Goal: Task Accomplishment & Management: Manage account settings

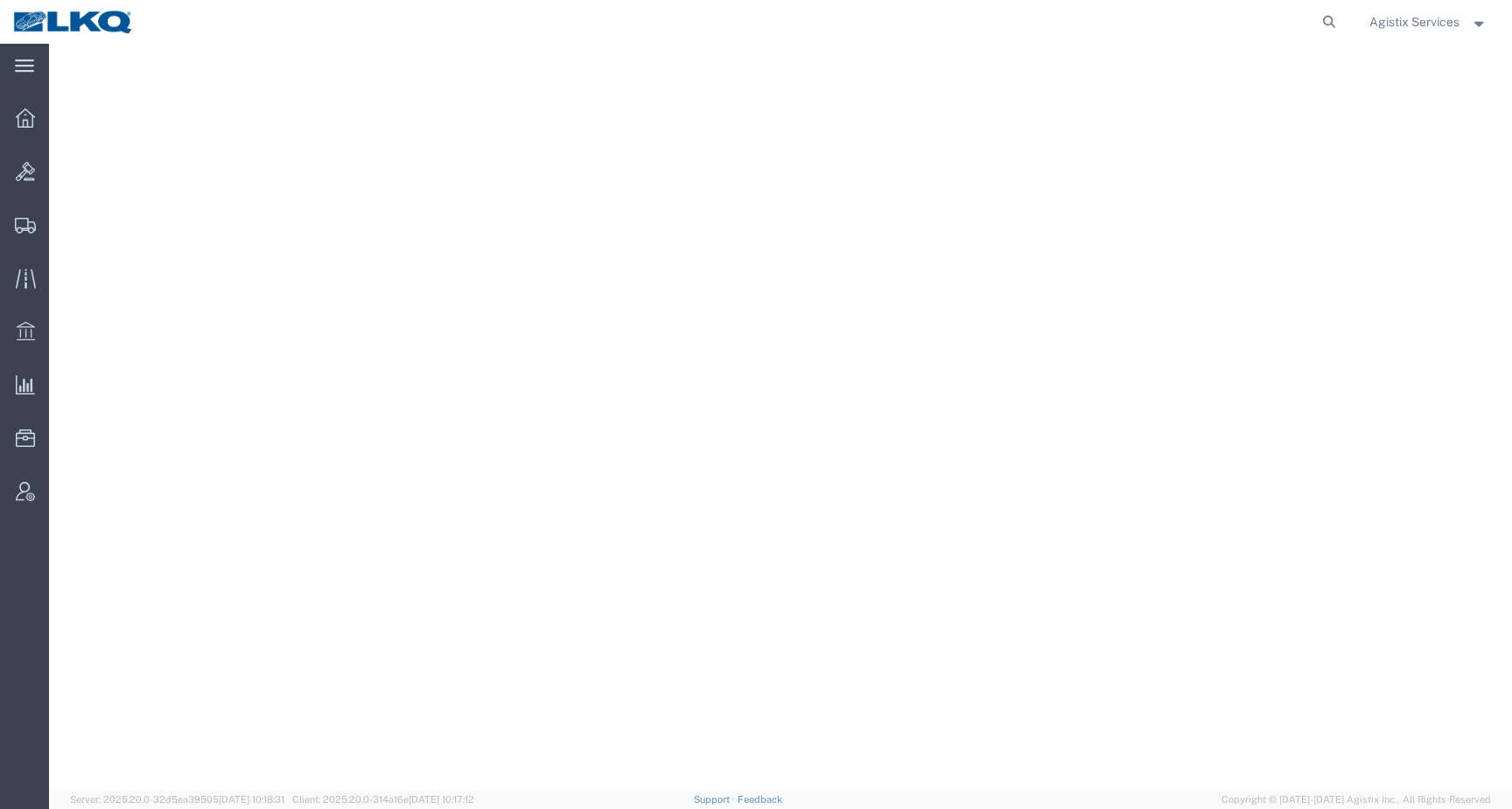
select select "27634"
select select
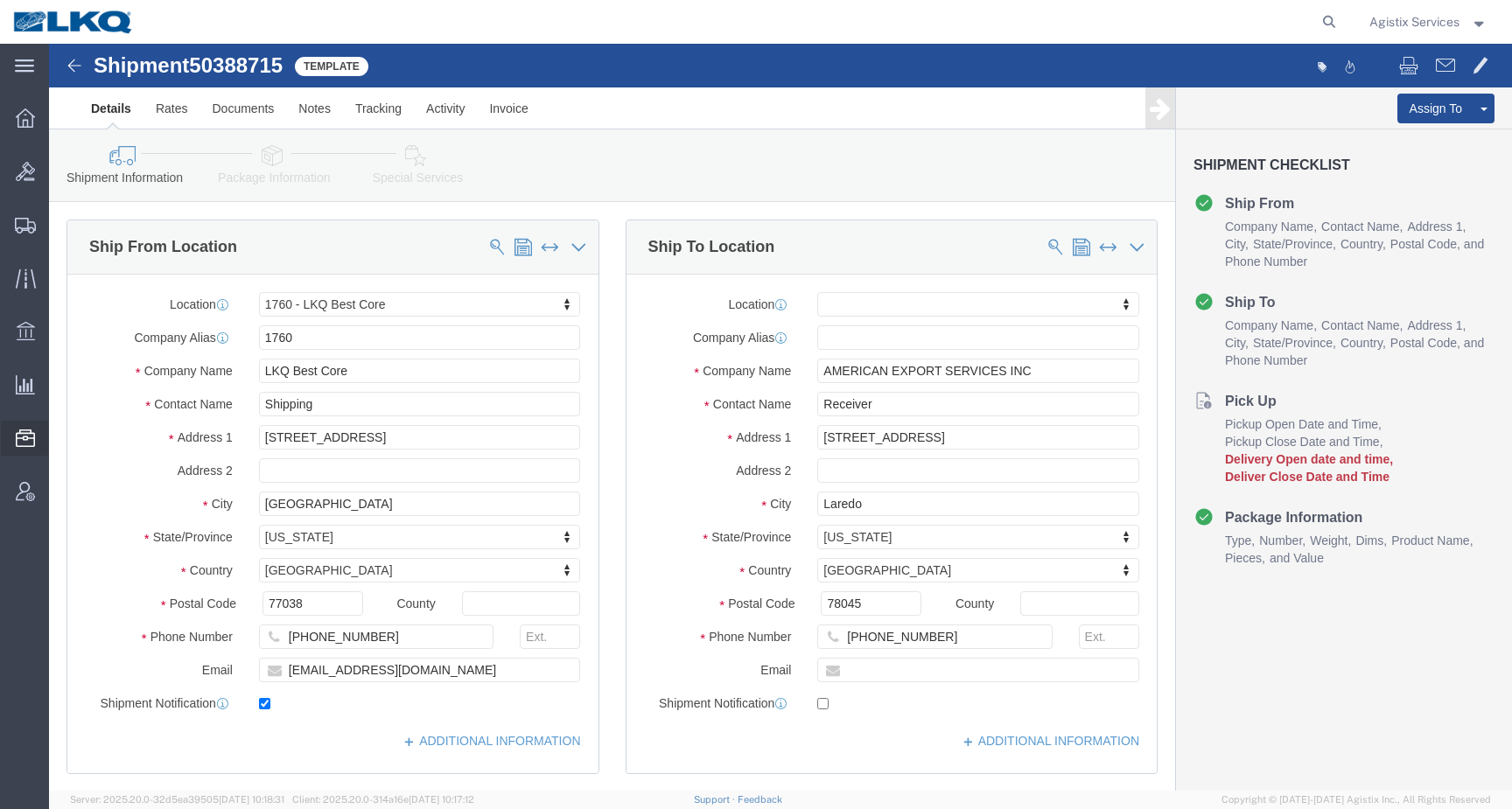
click at [0, 0] on span "Templates" at bounding box center [0, 0] width 0 height 0
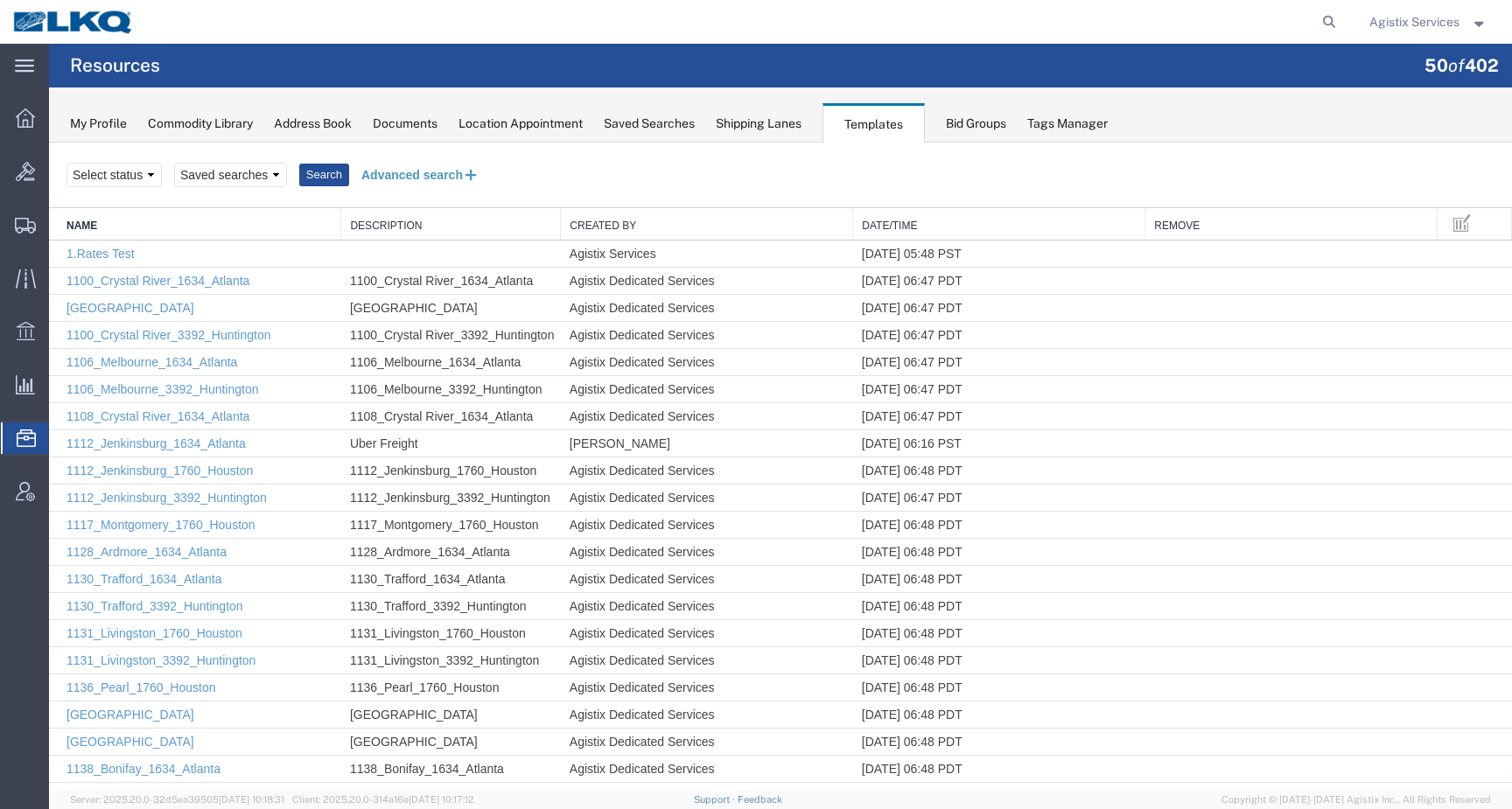
click at [397, 183] on button "Advanced search" at bounding box center [420, 174] width 142 height 30
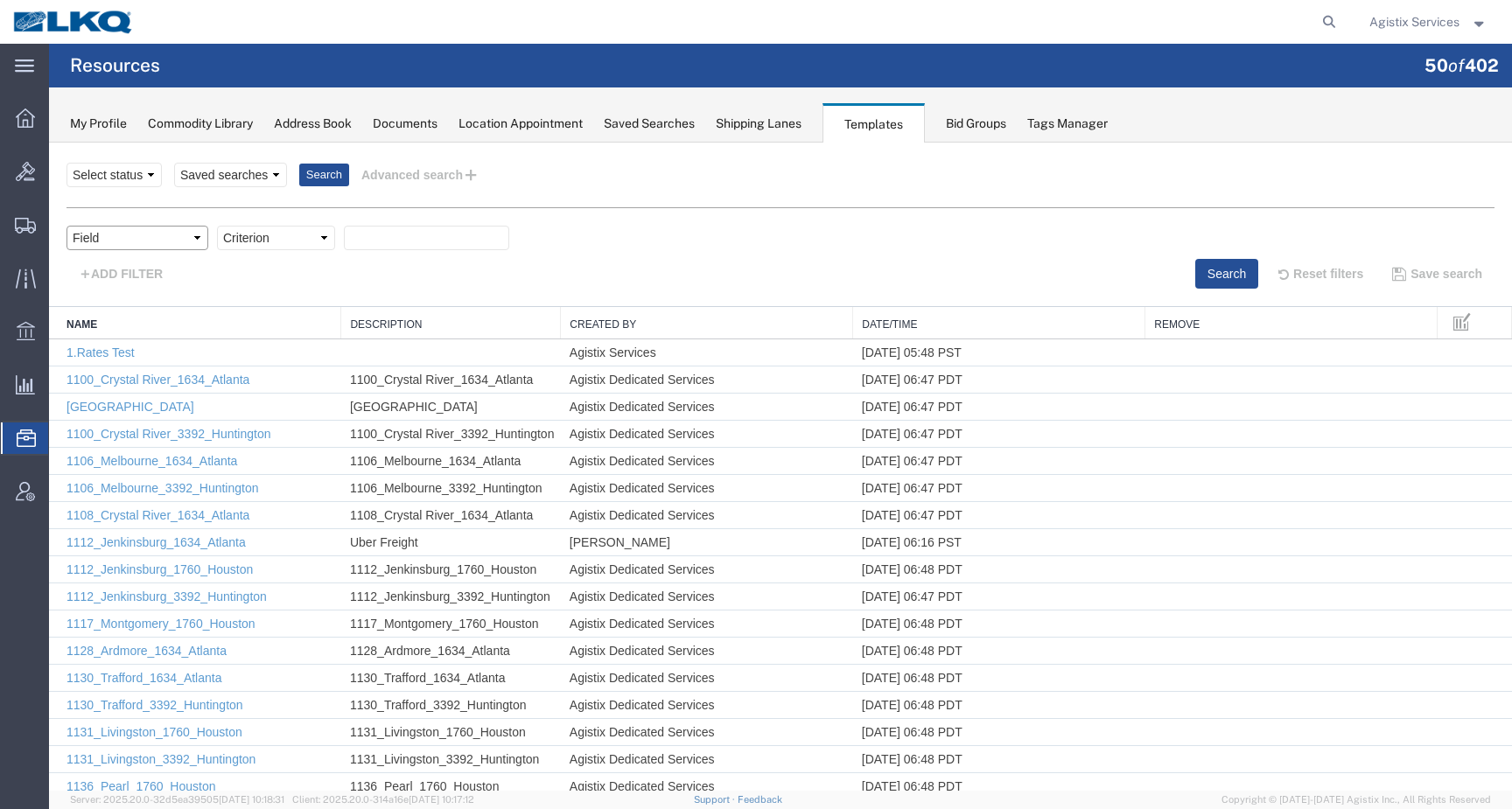
select select "name"
click option "Name" at bounding box center [49, 142] width 0 height 0
select select "contains"
click option "contains" at bounding box center [49, 142] width 0 height 0
click at [414, 258] on div "Field Create Date Created by Description From Alias From City From Company From…" at bounding box center [780, 243] width 1428 height 33
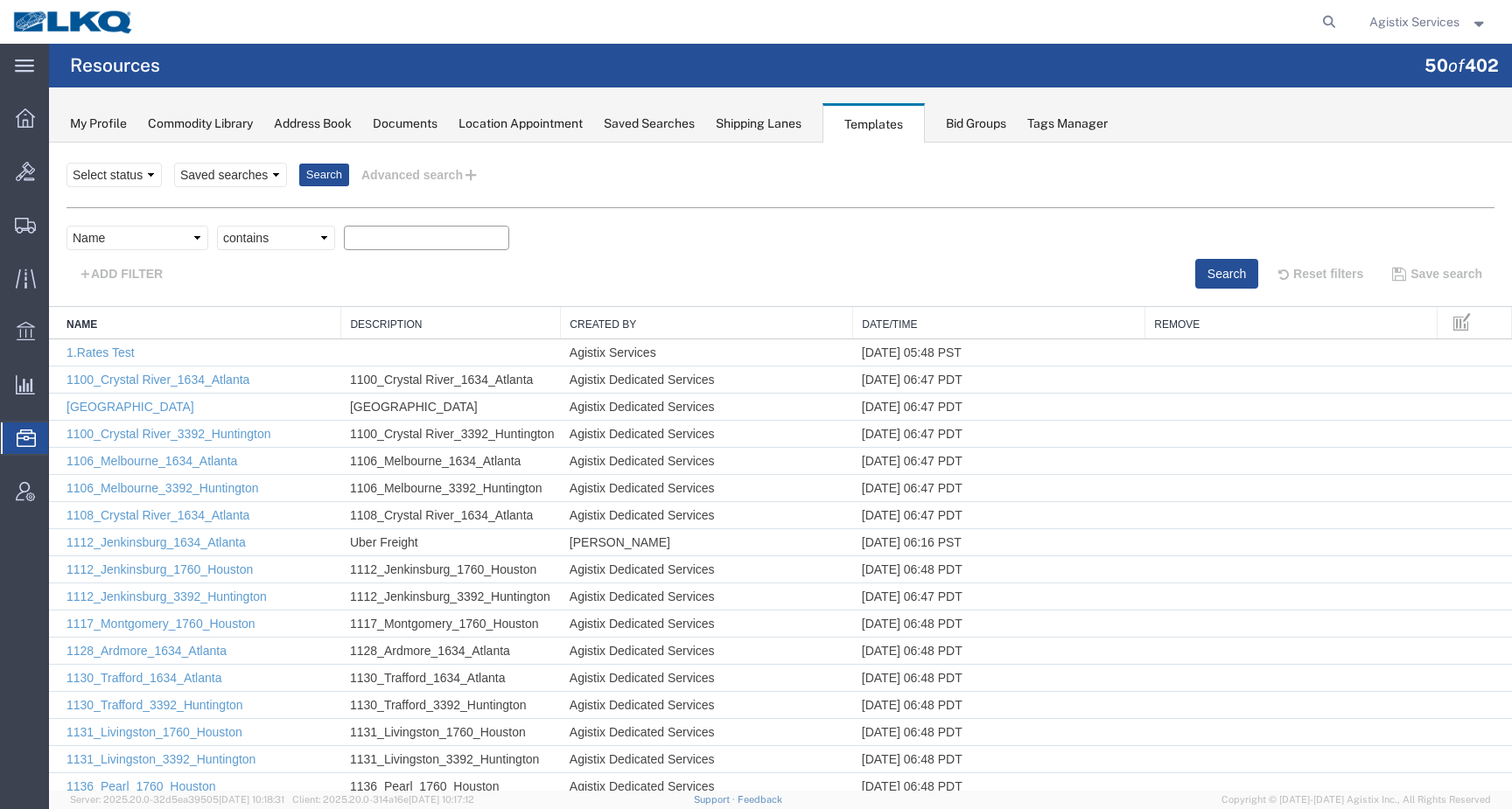
click at [410, 236] on input "text" at bounding box center [427, 238] width 166 height 24
paste input "Dedicated_1715_1769_Eng Trans"
type input "Dedicated_1715_1769_Eng Trans"
click at [1217, 256] on div "Field Create Date Created by Description From Alias From City From Company From…" at bounding box center [780, 243] width 1428 height 33
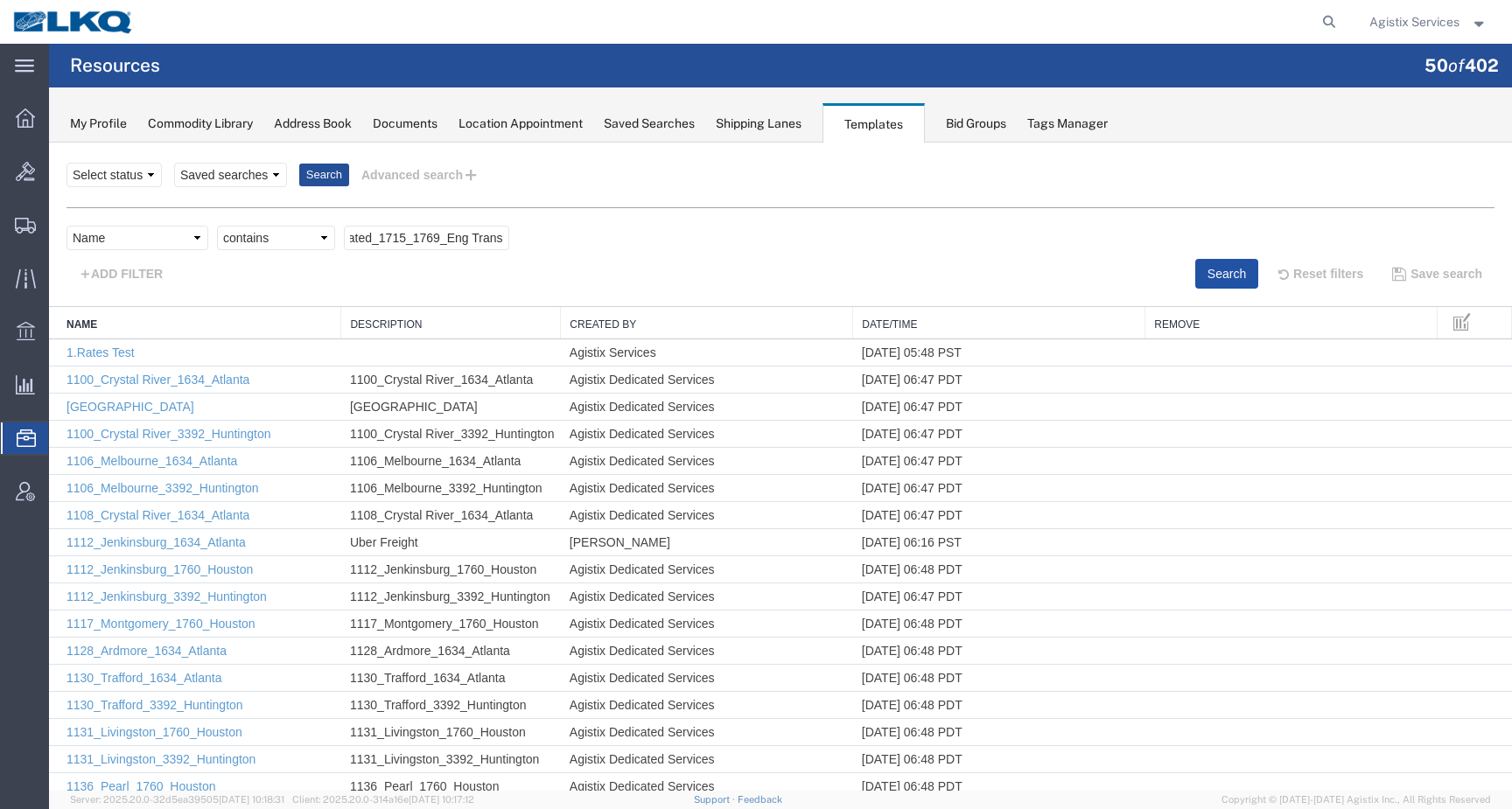
click at [1217, 268] on button "Search" at bounding box center [1226, 274] width 63 height 30
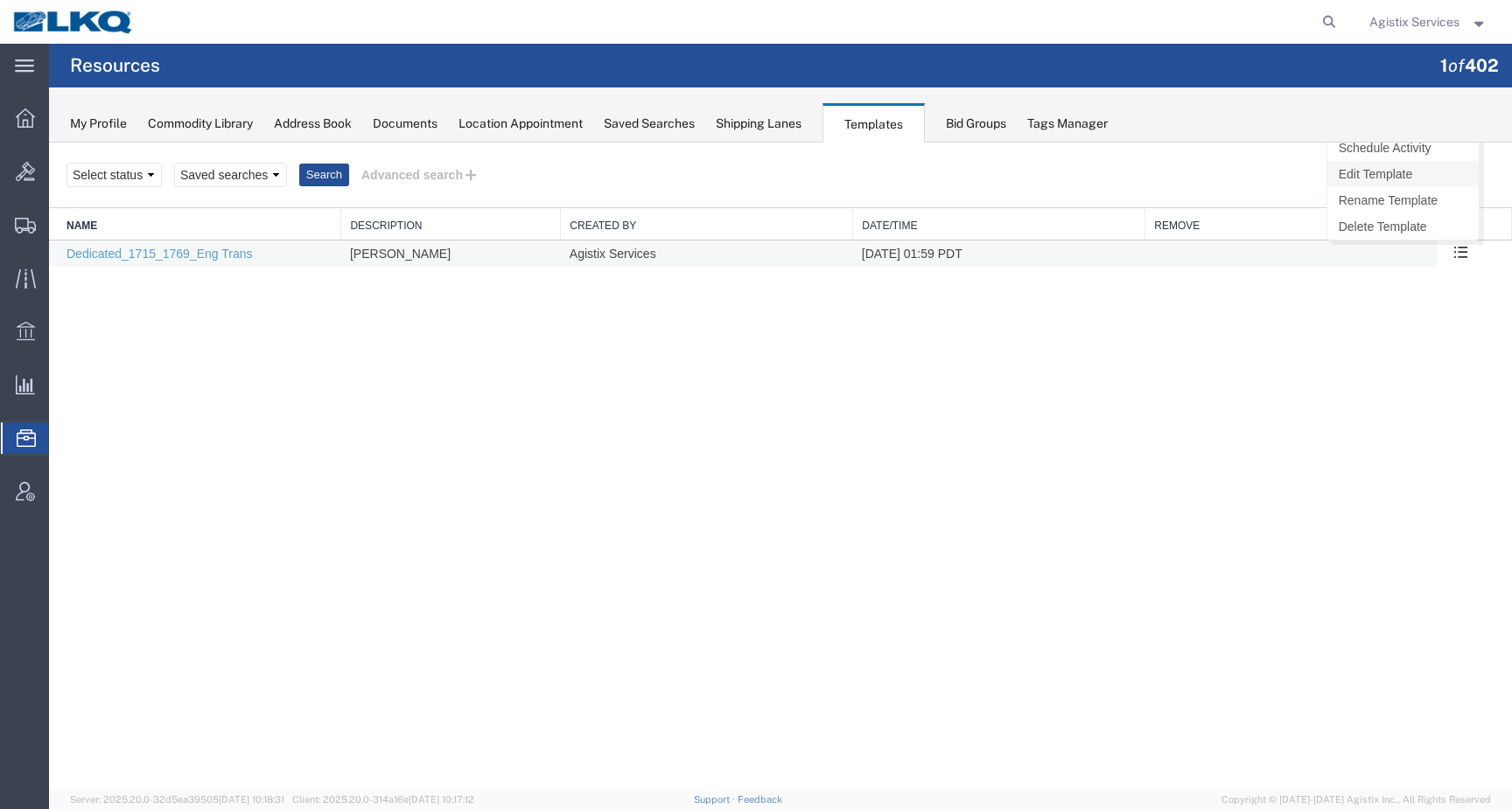
click at [1416, 181] on link "Edit Template" at bounding box center [1402, 173] width 151 height 26
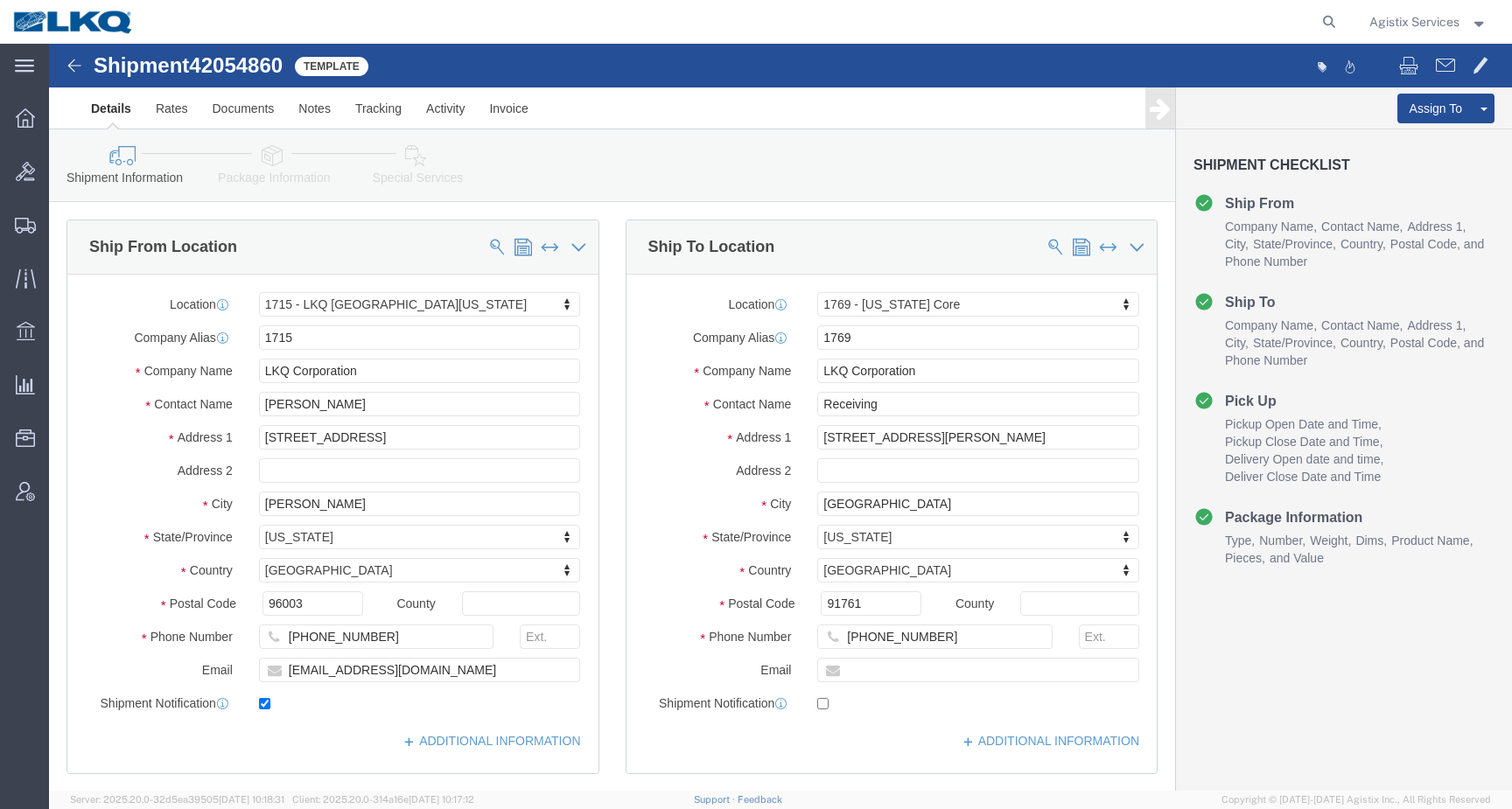
select select "27600"
select select "28716"
click input "checkbox"
checkbox input "false"
drag, startPoint x: 392, startPoint y: 628, endPoint x: 194, endPoint y: 628, distance: 198.0
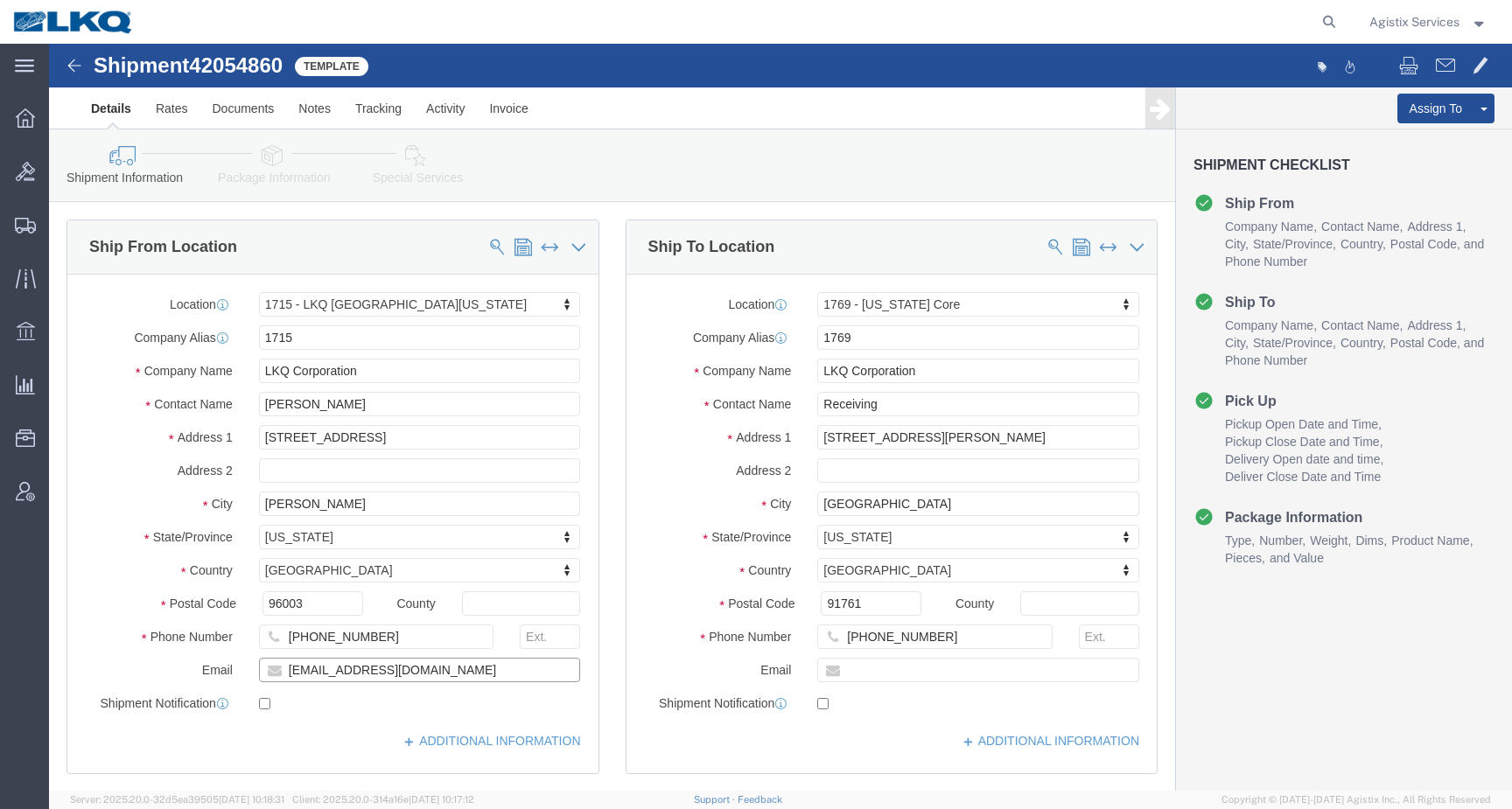
click div "Email [EMAIL_ADDRESS][DOMAIN_NAME]"
drag, startPoint x: 392, startPoint y: 624, endPoint x: 198, endPoint y: 616, distance: 194.2
click input "[EMAIL_ADDRESS][DOMAIN_NAME]"
click link "Save As Template"
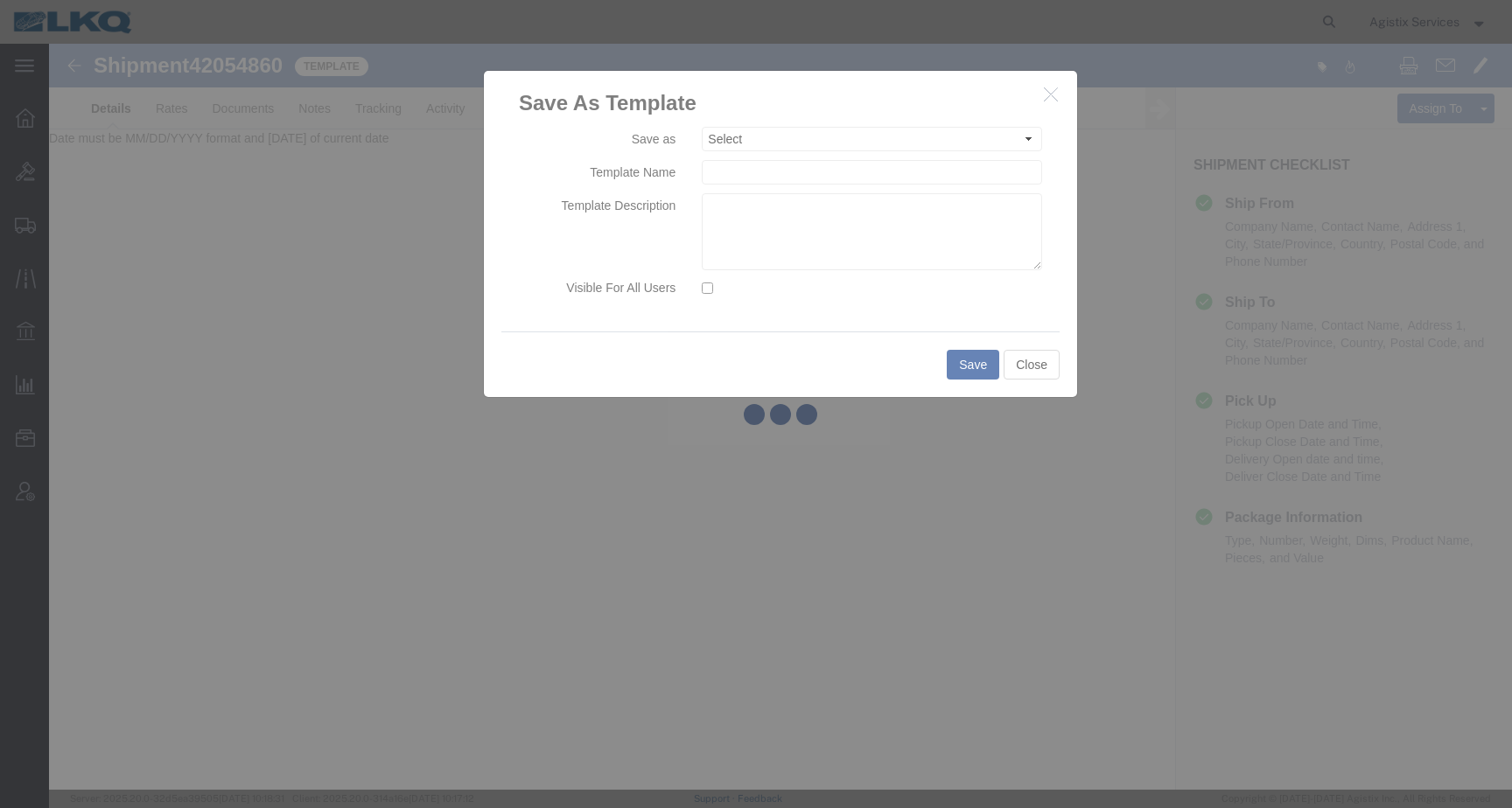
click at [1053, 104] on button "button" at bounding box center [1053, 95] width 21 height 21
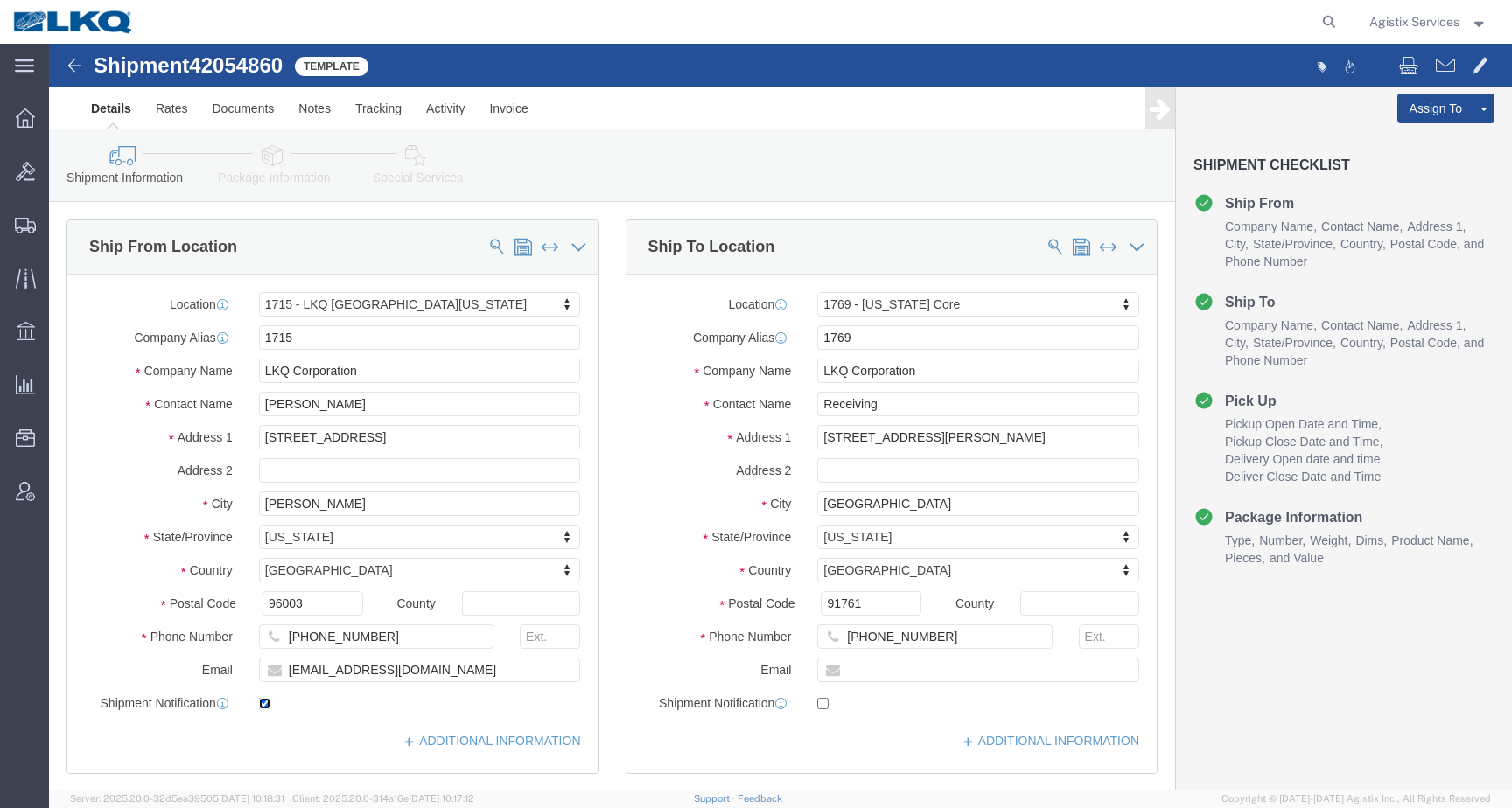
click input "checkbox"
checkbox input "false"
drag, startPoint x: 408, startPoint y: 627, endPoint x: 197, endPoint y: 627, distance: 211.0
click div "[EMAIL_ADDRESS][DOMAIN_NAME]"
select select "27600"
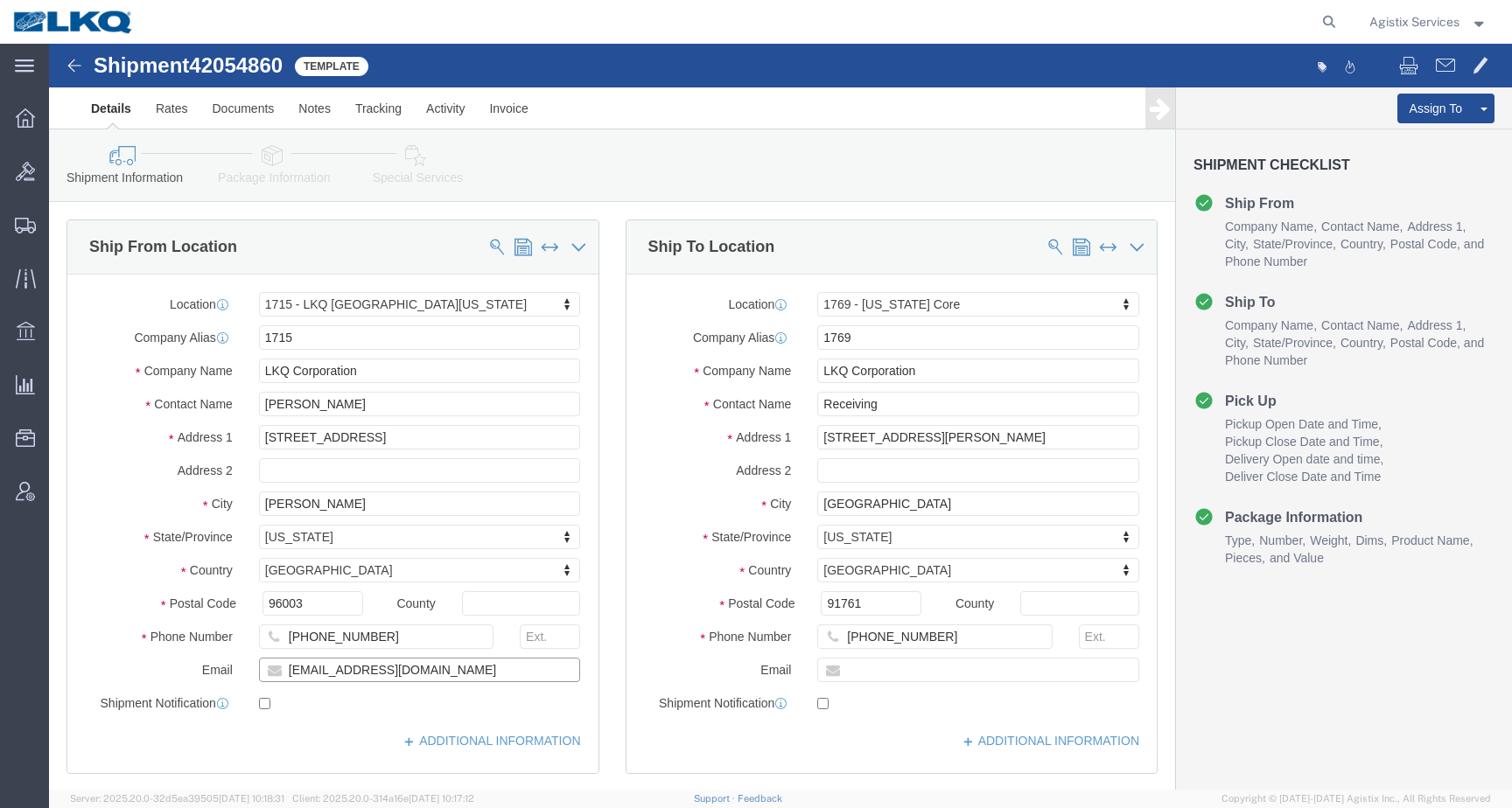
select select "28716"
drag, startPoint x: 390, startPoint y: 627, endPoint x: 155, endPoint y: 612, distance: 235.5
click input "[EMAIL_ADDRESS][DOMAIN_NAME]"
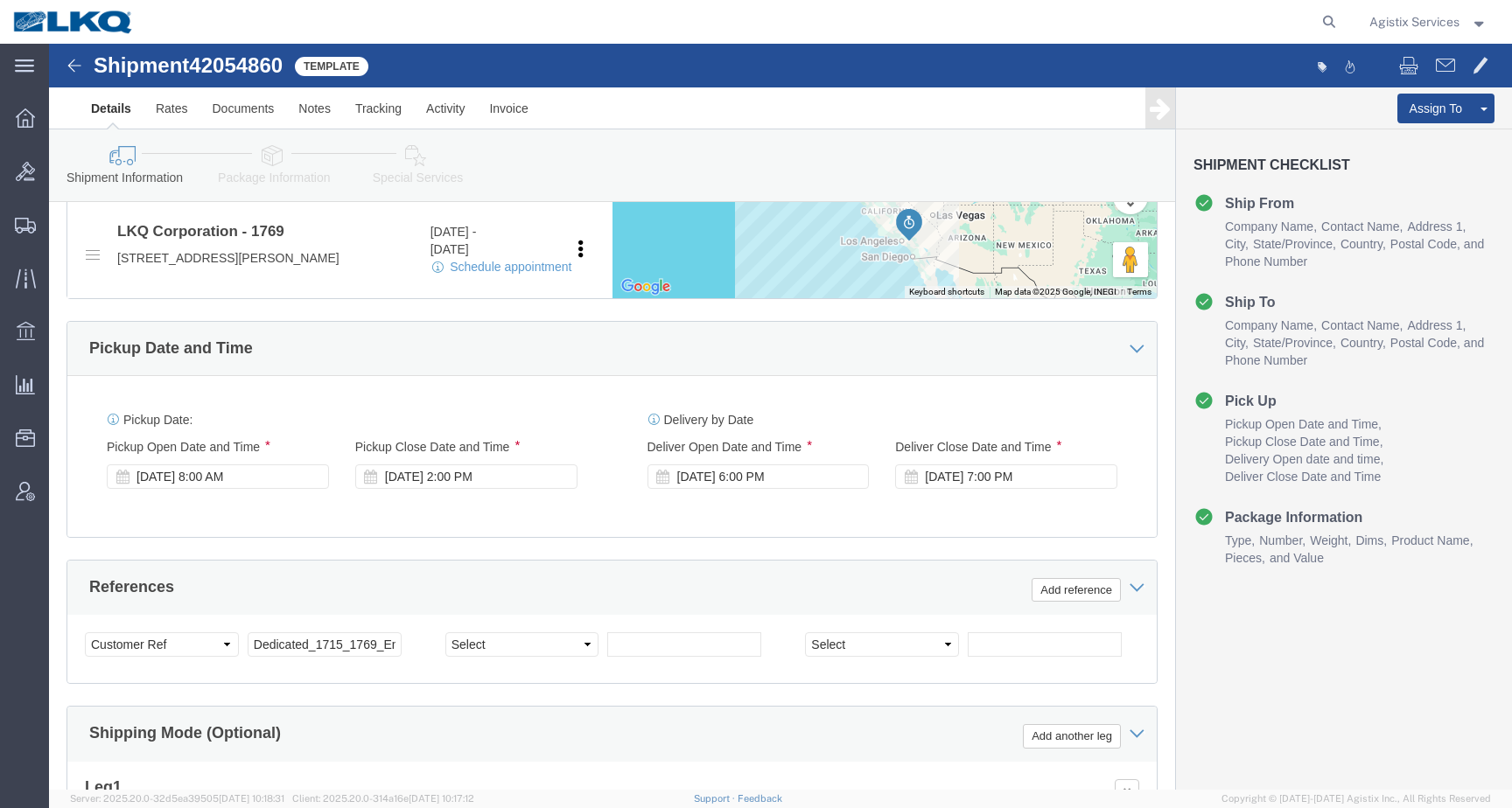
scroll to position [771, 0]
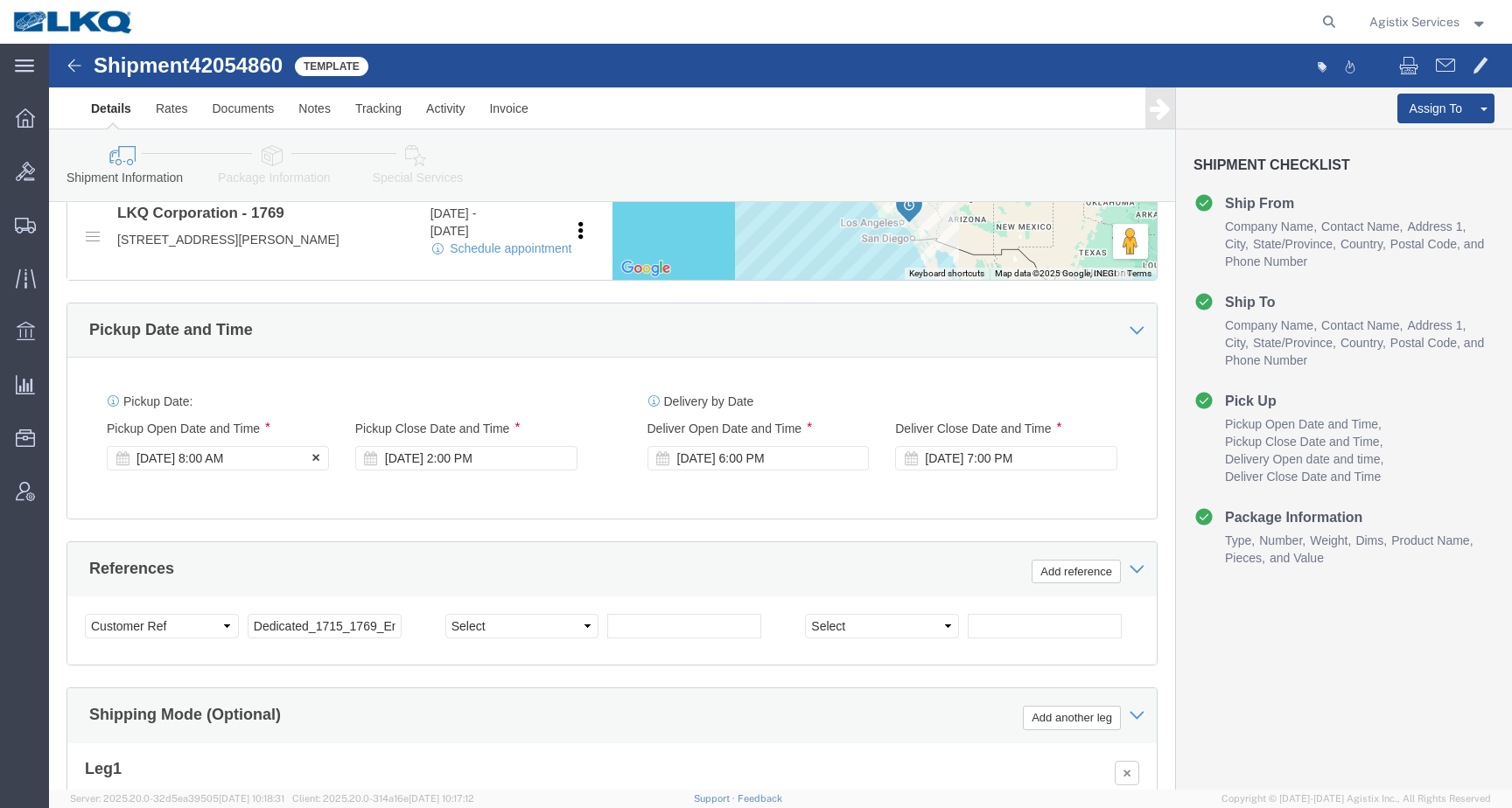
click div "[DATE] 8:00 AM"
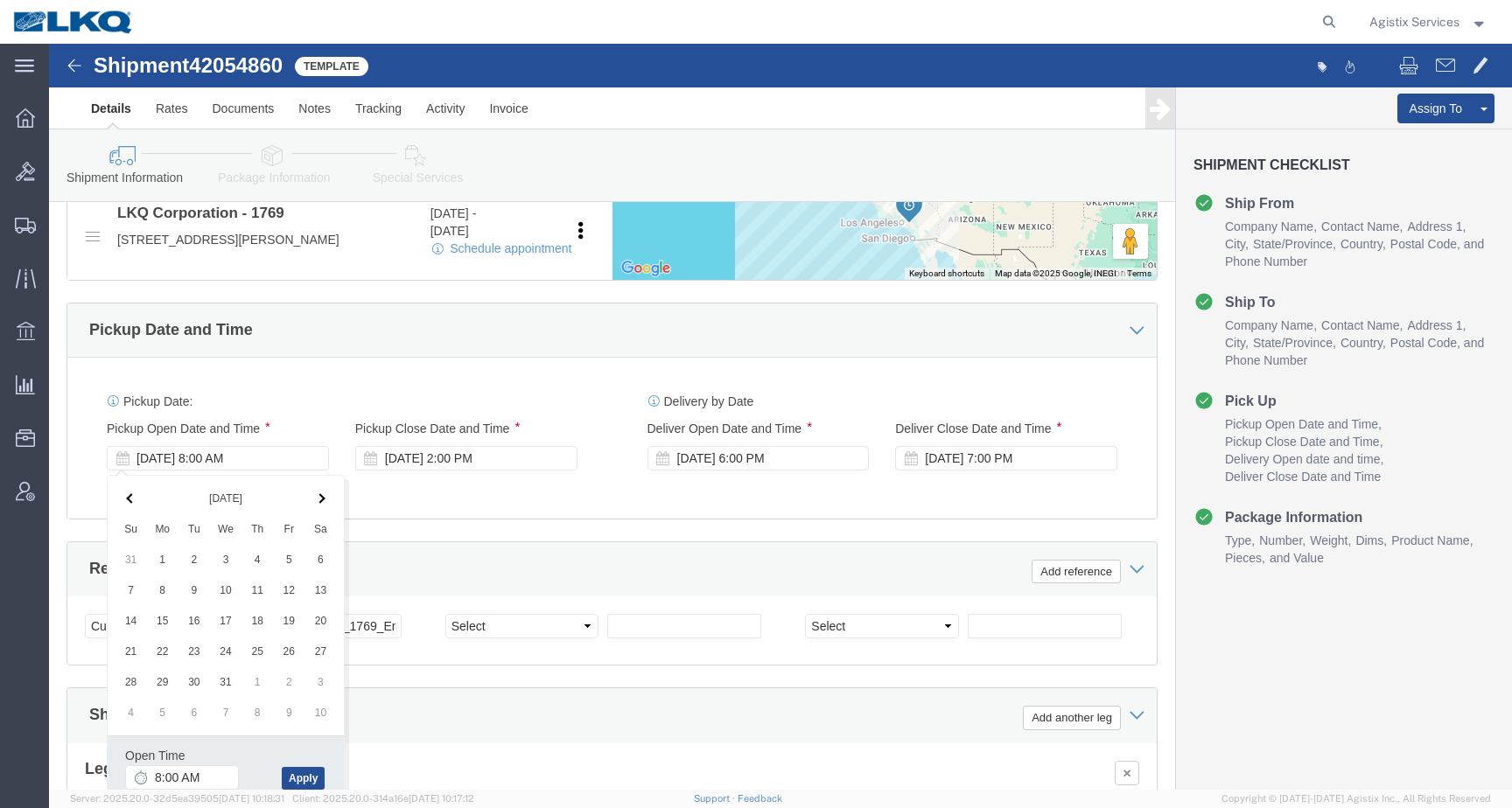
click th
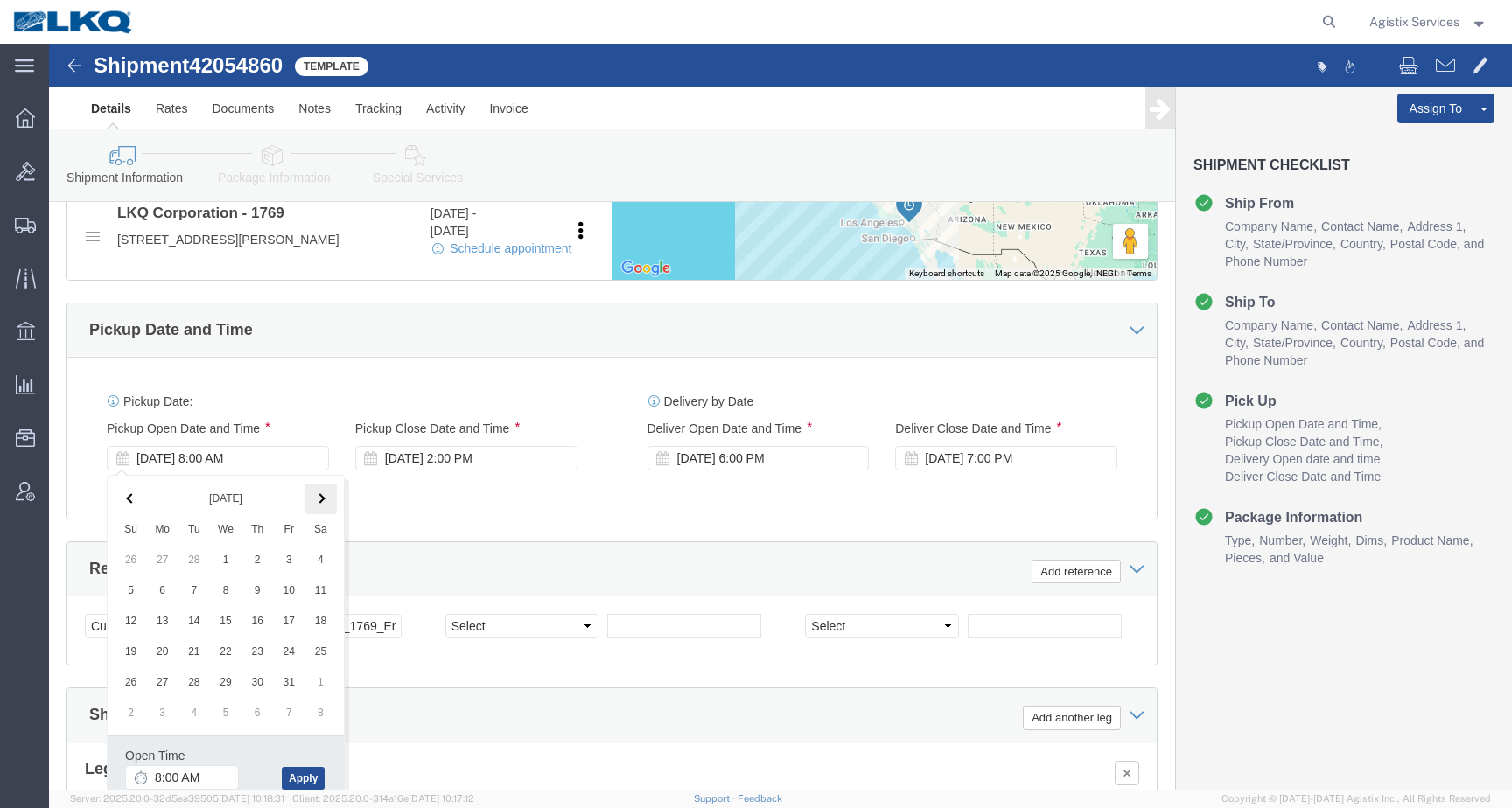
click th
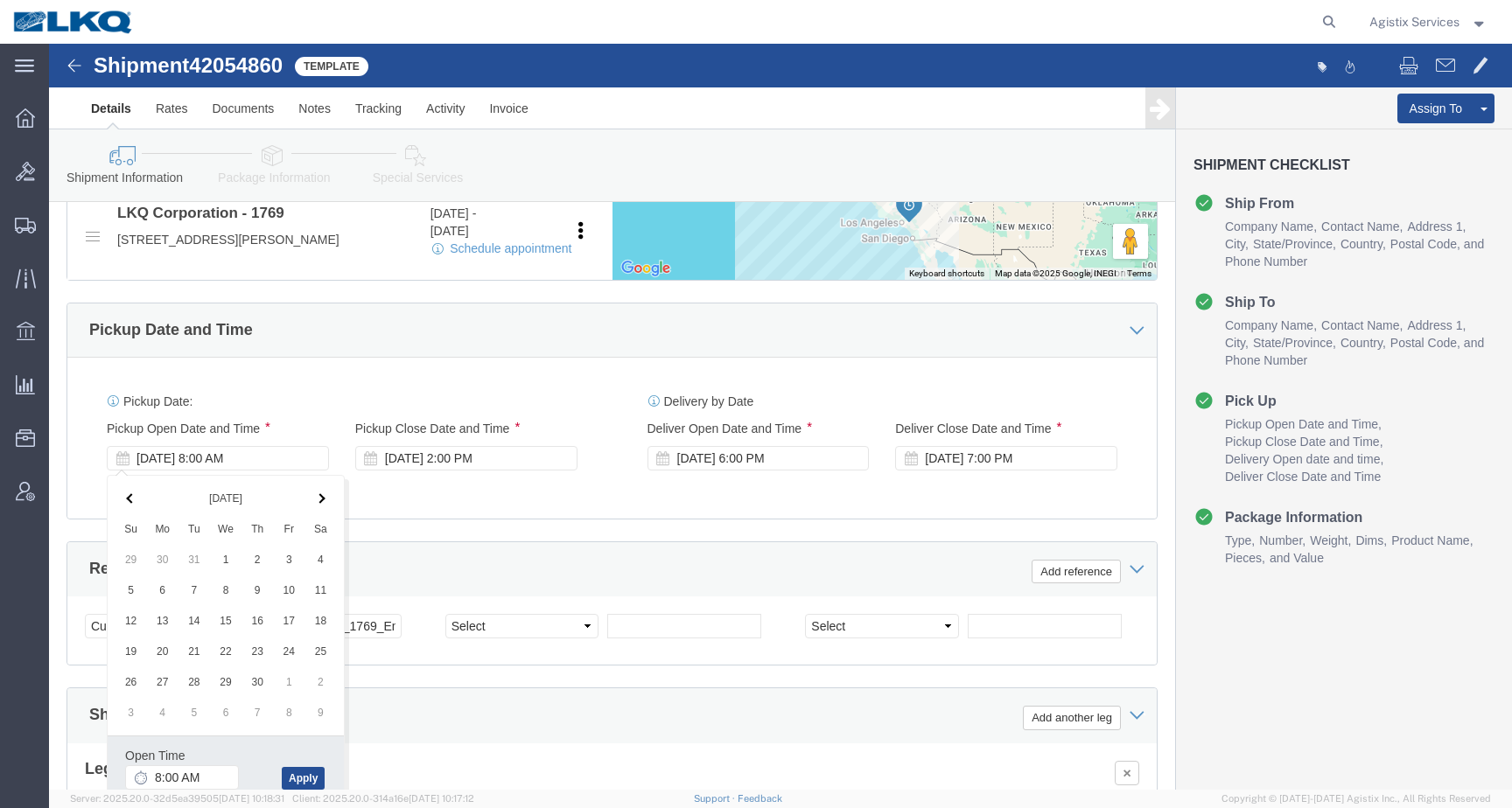
click th
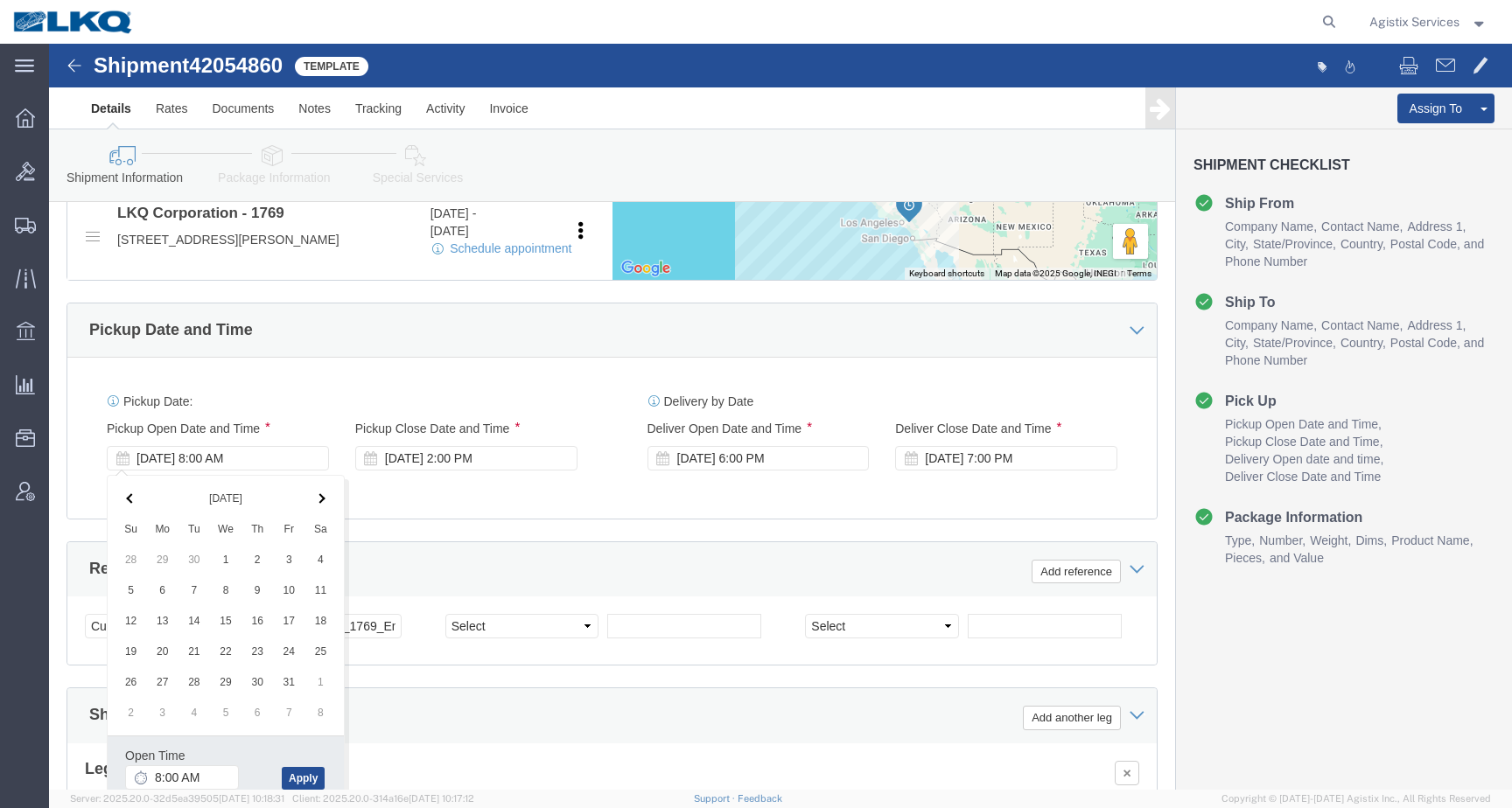
click th
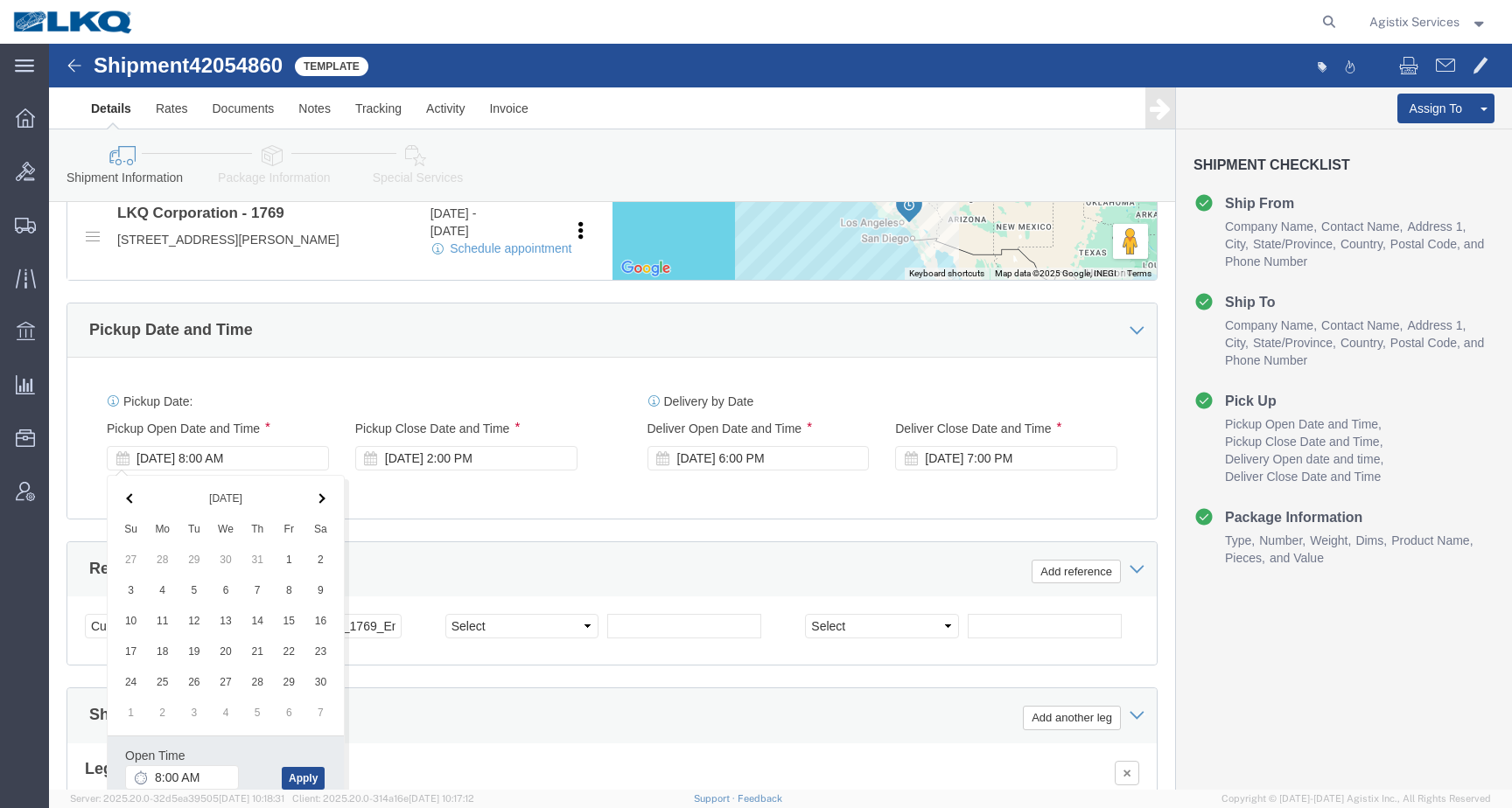
click th
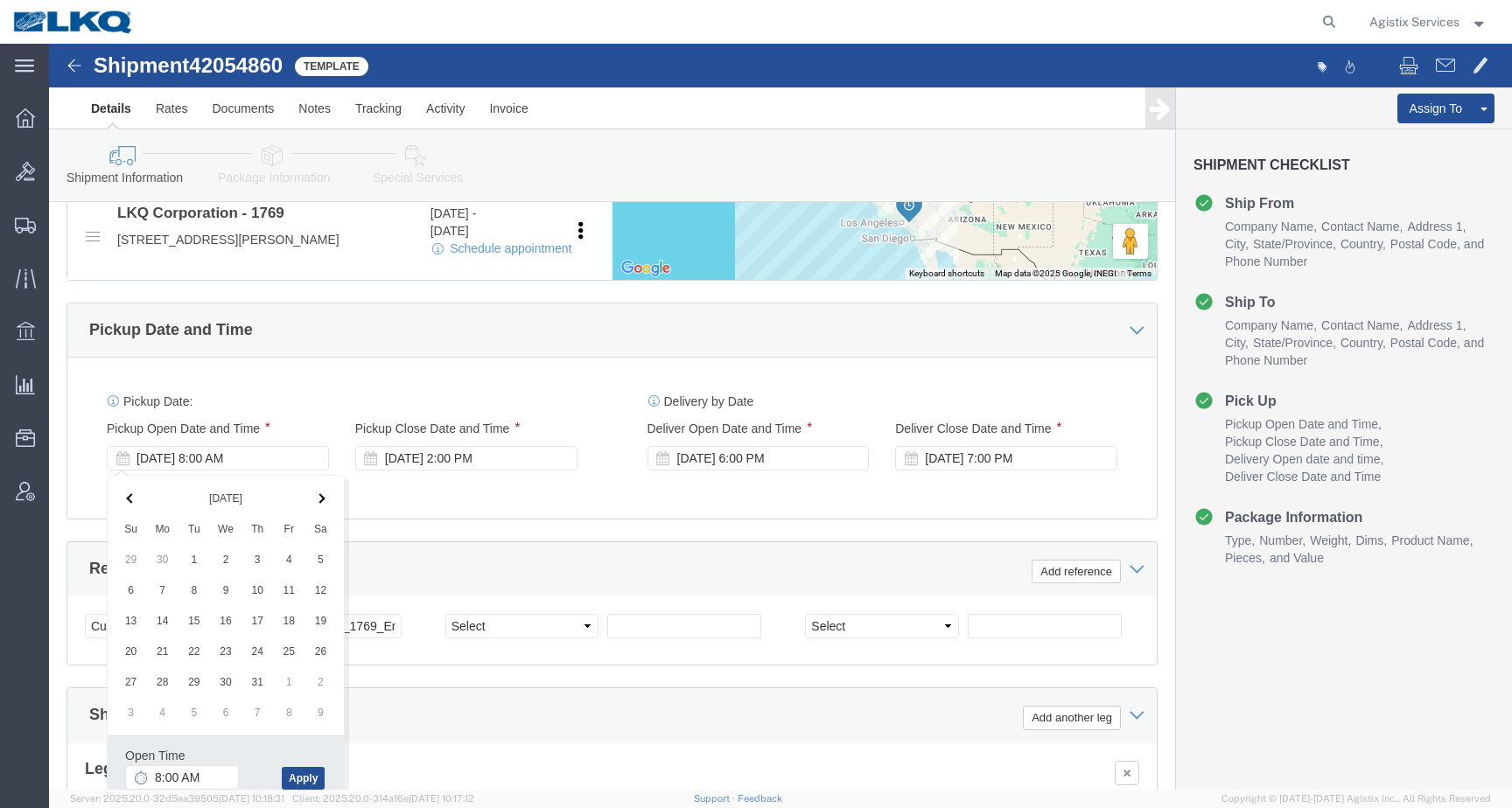
click th
click span
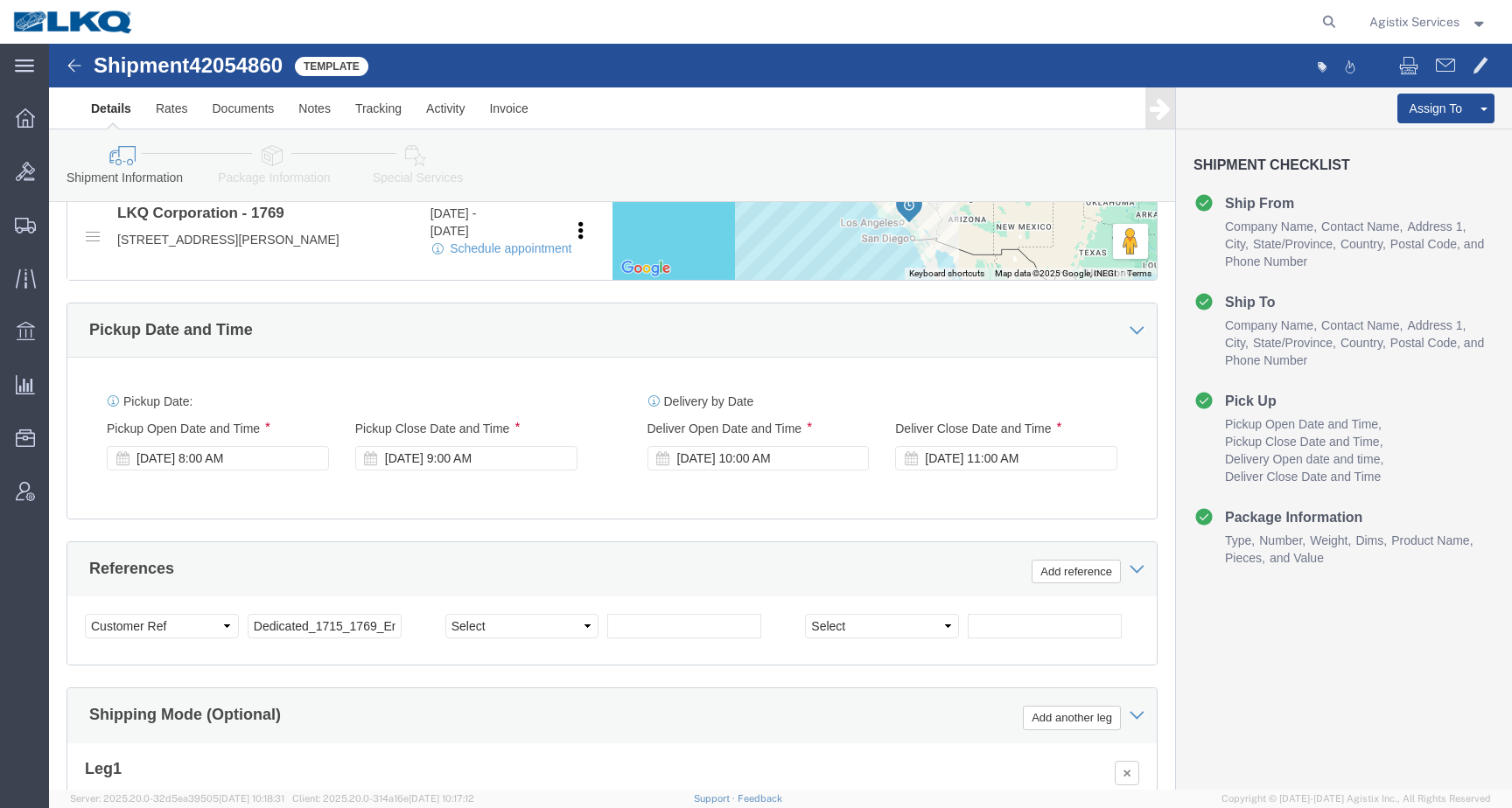
click div "Pickup Date: Pickup Start Date Pickup Start Time Pickup Open Date and Time [DAT…"
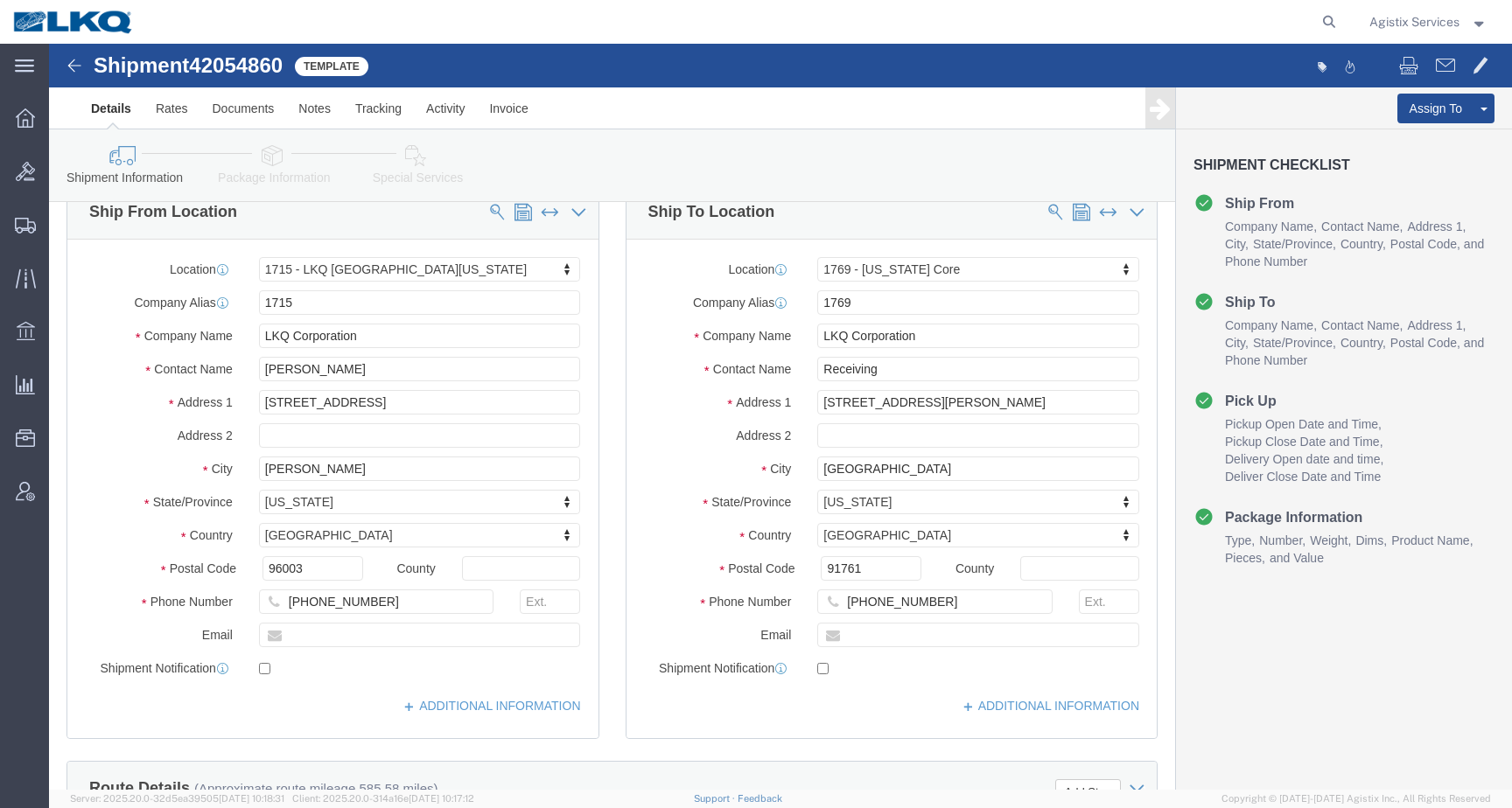
scroll to position [0, 0]
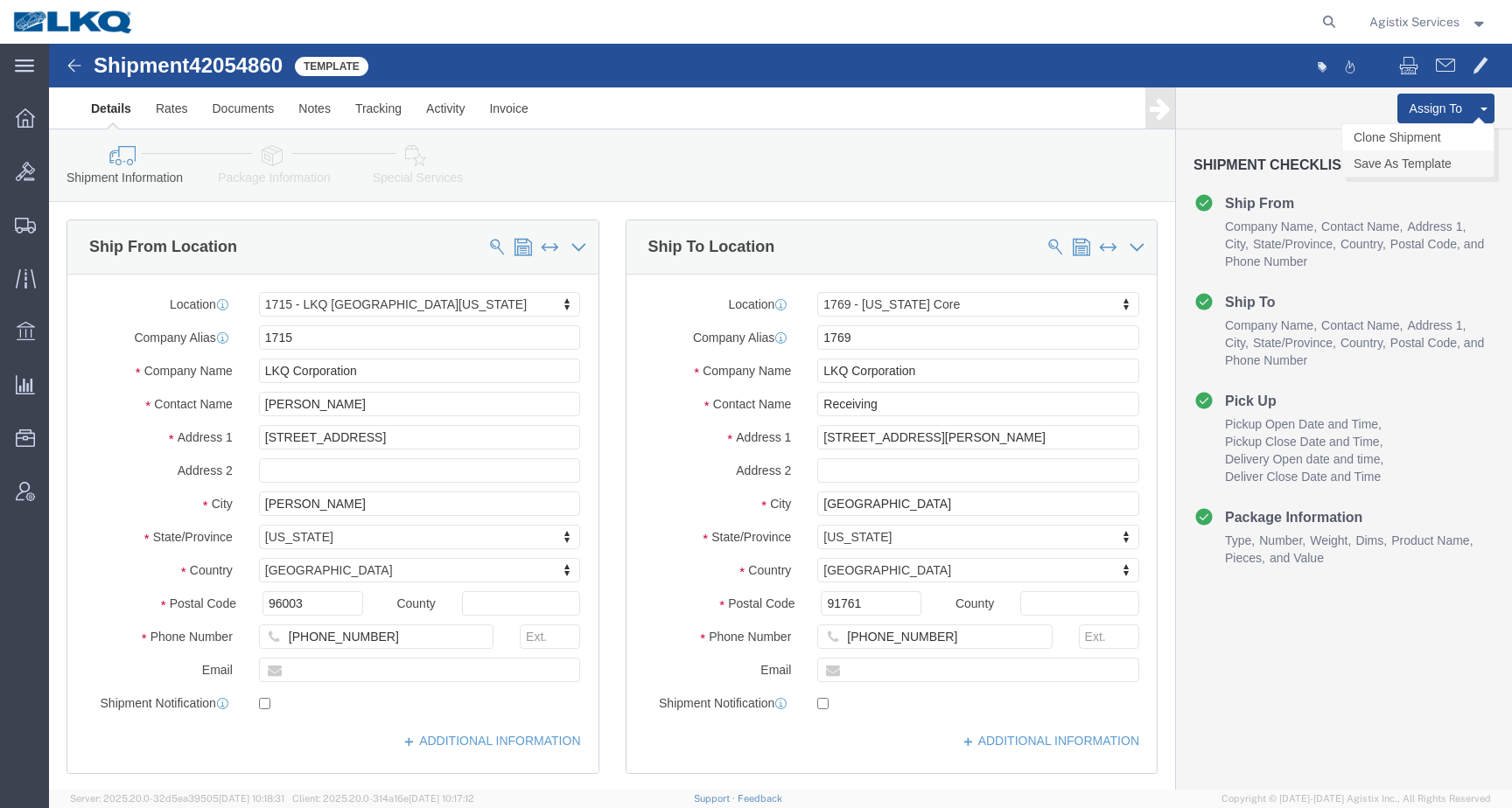
click link "Save As Template"
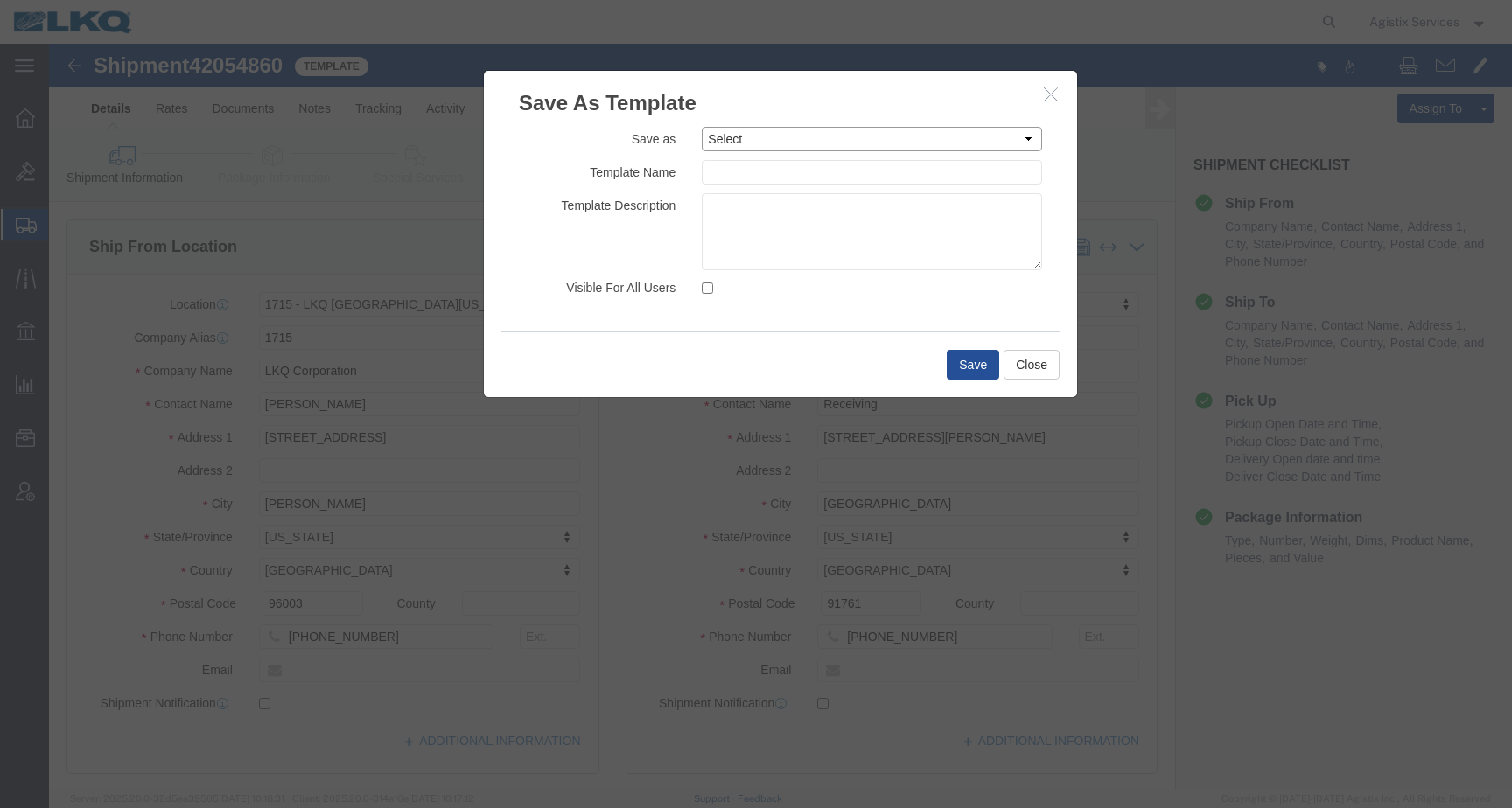
click select "Select 1.Rates Test 1100_Crystal River_1634_Atlanta [GEOGRAPHIC_DATA] 1100_Crys…"
click textarea
paste textarea "Dedicated_1715_1769_Eng Trans"
type textarea "Dedicated_1715_1769_Eng Trans"
click select "Select 1.Rates Test 1100_Crystal River_1634_Atlanta [GEOGRAPHIC_DATA] 1100_Crys…"
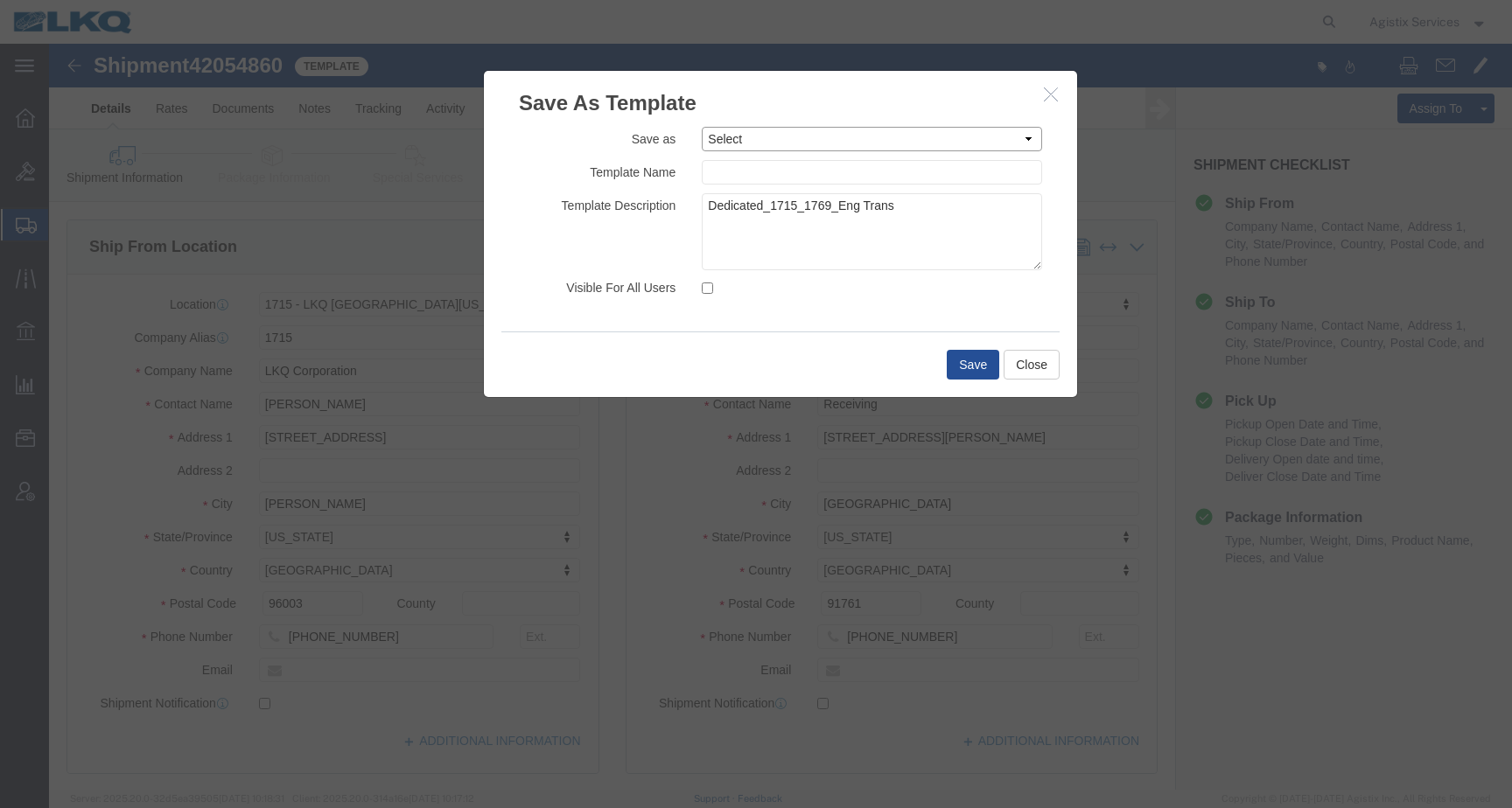
click select "Select 1.Rates Test 1100_Crystal River_1634_Atlanta [GEOGRAPHIC_DATA] 1100_Crys…"
select select "3441"
click option "Dedicated_1715_1769_Eng Trans"
type input "Dedicated_1715_1769_Eng Trans"
click textarea
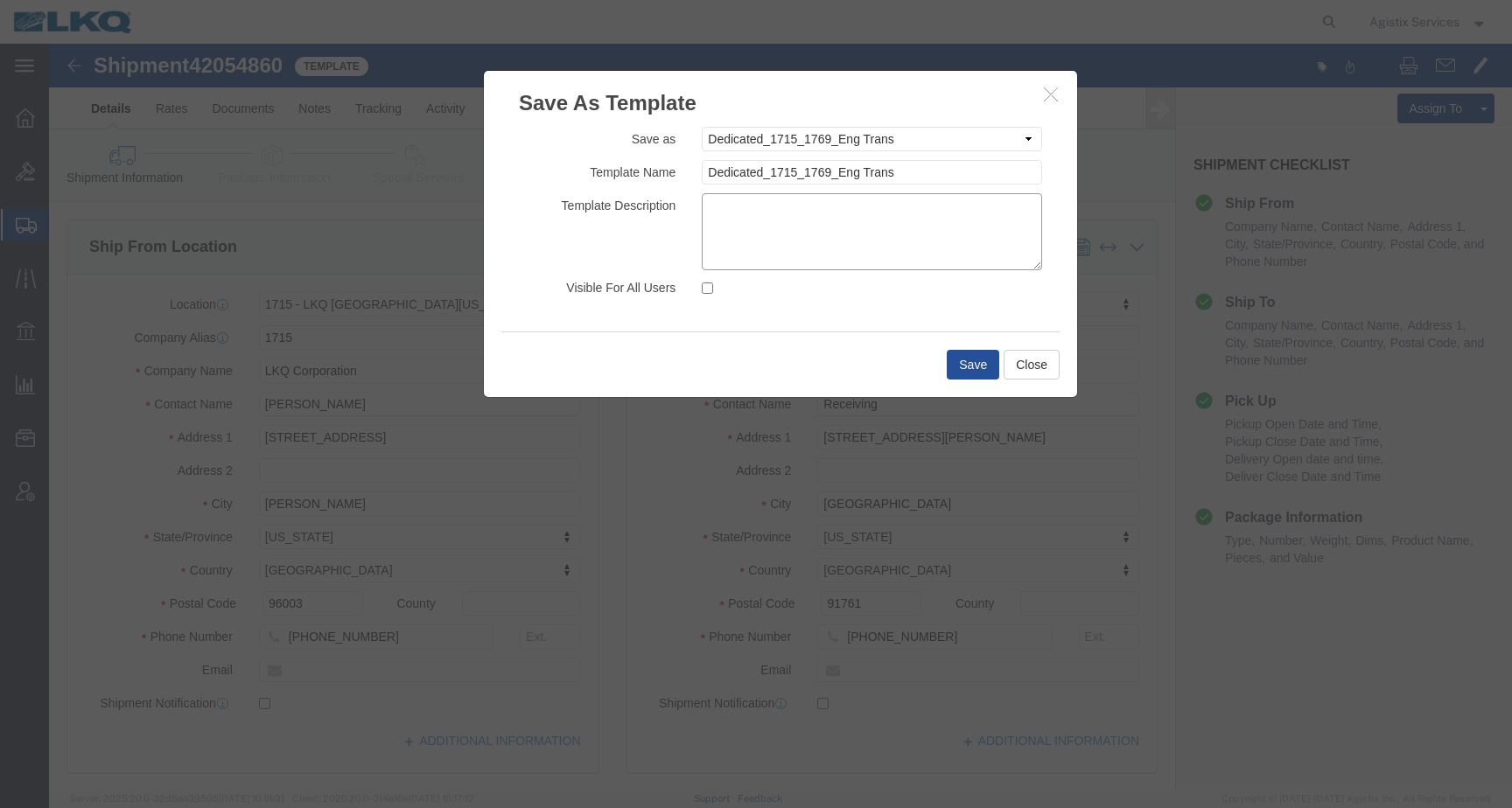
paste textarea "Dedicated_1715_1769_Eng Trans"
type textarea "Dedicated_1715_1769_Eng Trans"
drag, startPoint x: 867, startPoint y: 154, endPoint x: 627, endPoint y: 160, distance: 240.1
click textarea "Dedicated_1715_1769_Eng Trans"
click button "Save"
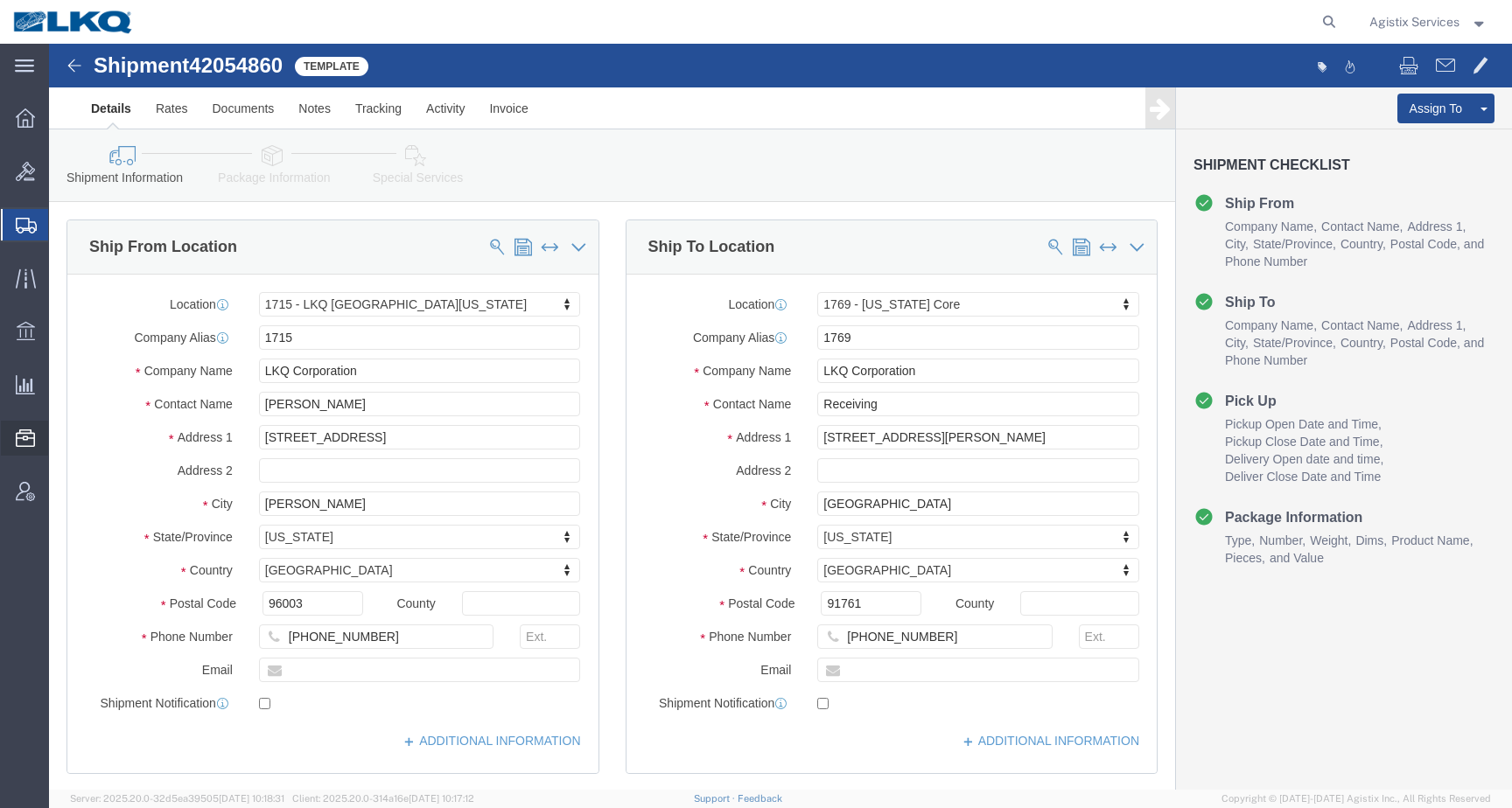
click at [0, 0] on span "Templates" at bounding box center [0, 0] width 0 height 0
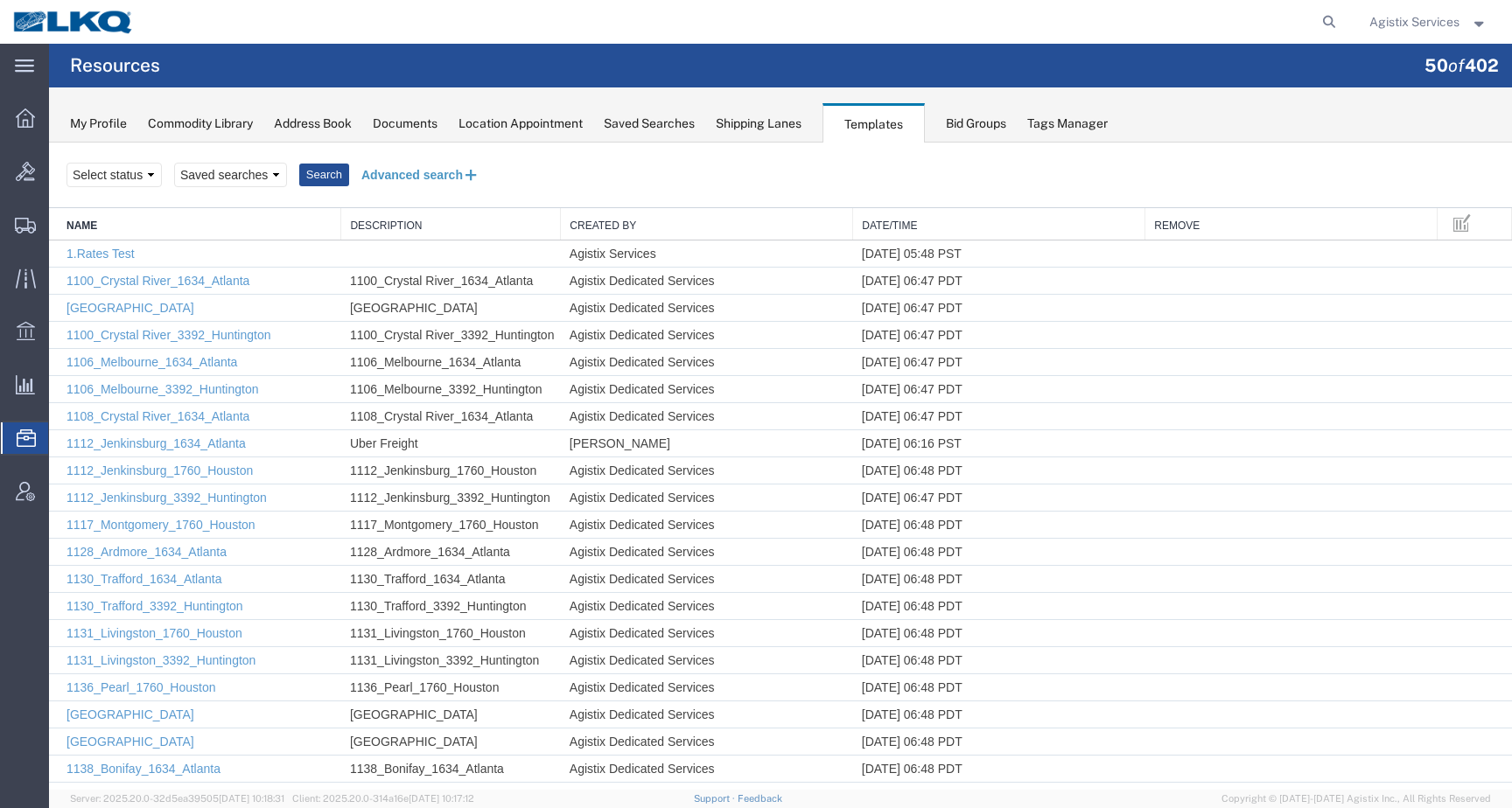
click at [406, 176] on button "Advanced search" at bounding box center [420, 174] width 142 height 30
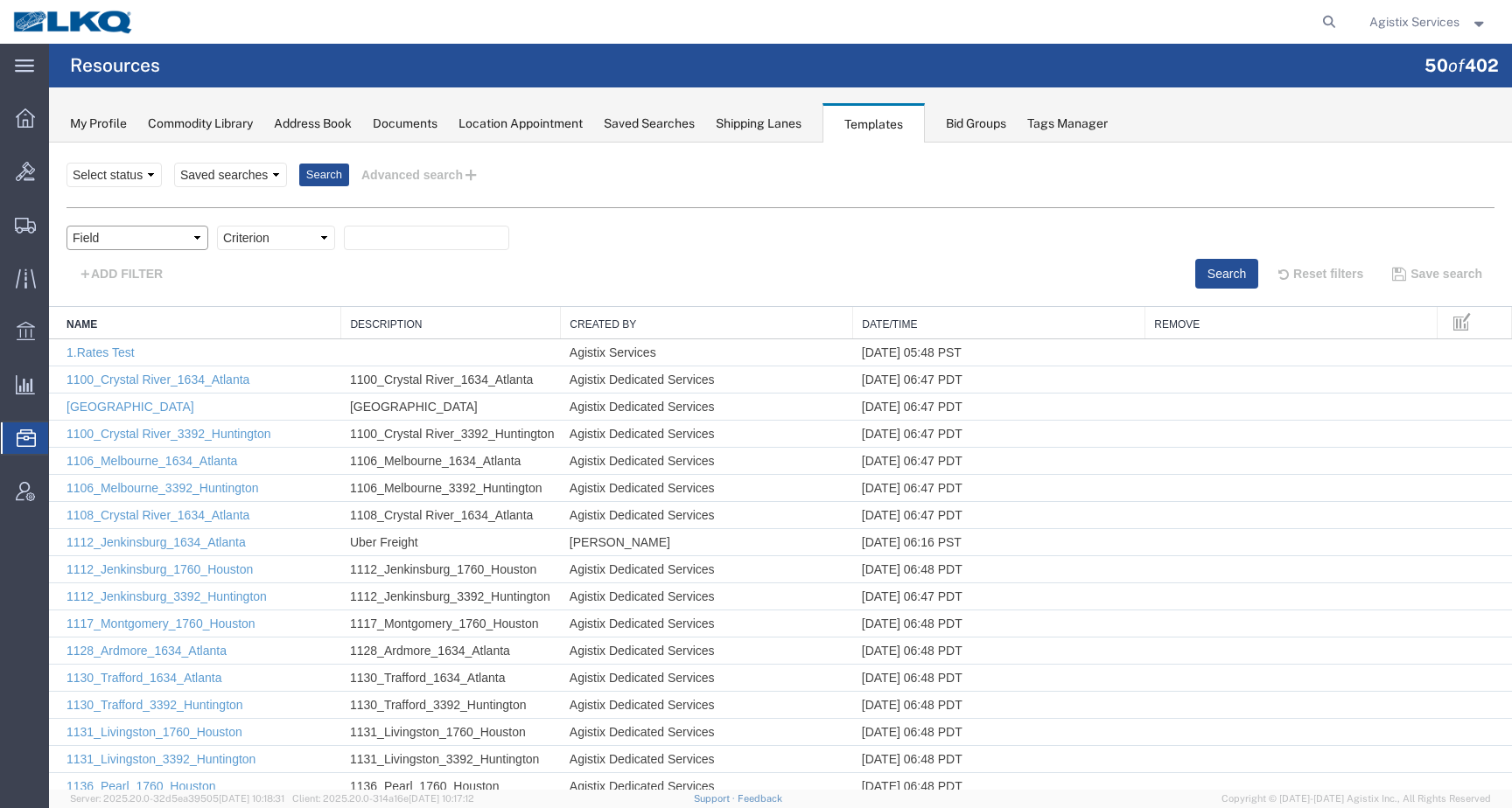
select select "name"
click option "Name" at bounding box center [49, 142] width 0 height 0
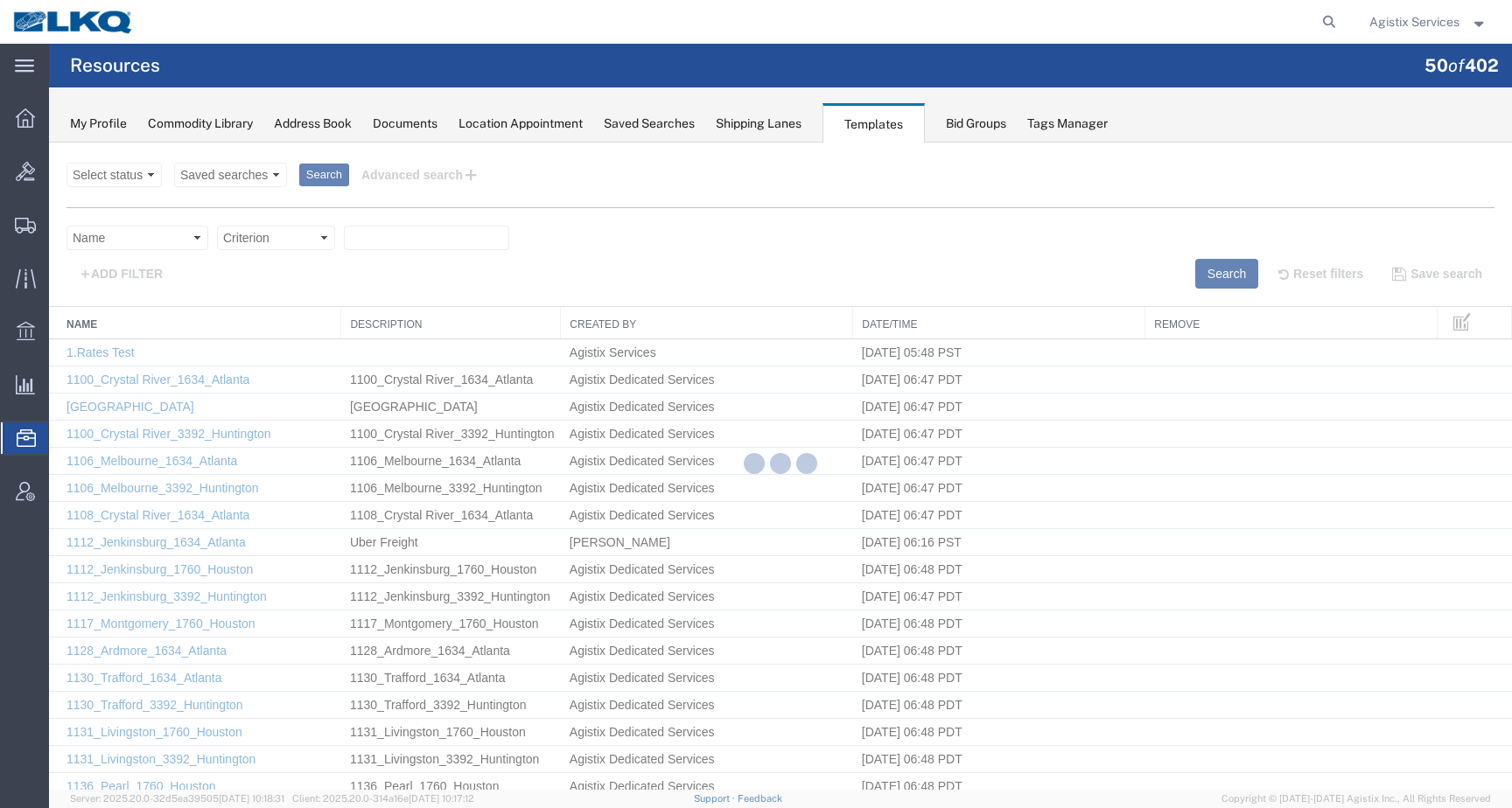
click at [294, 240] on div at bounding box center [780, 466] width 1462 height 647
click at [292, 239] on div at bounding box center [780, 466] width 1462 height 647
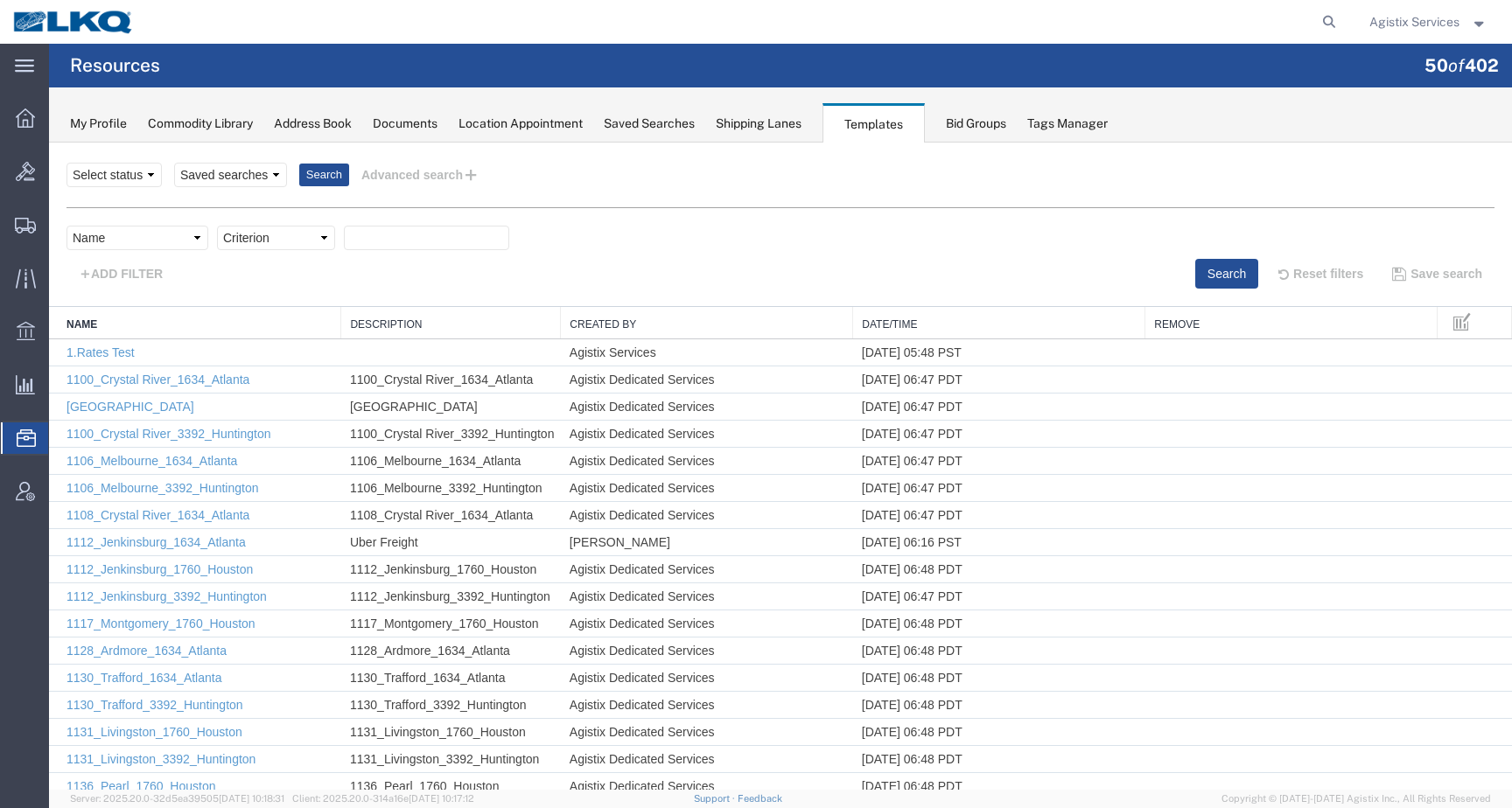
select select "contains"
click option "contains" at bounding box center [49, 142] width 0 height 0
click at [368, 249] on input "text" at bounding box center [427, 238] width 166 height 24
paste input "Dedicated_1715_1769_Eng Trans"
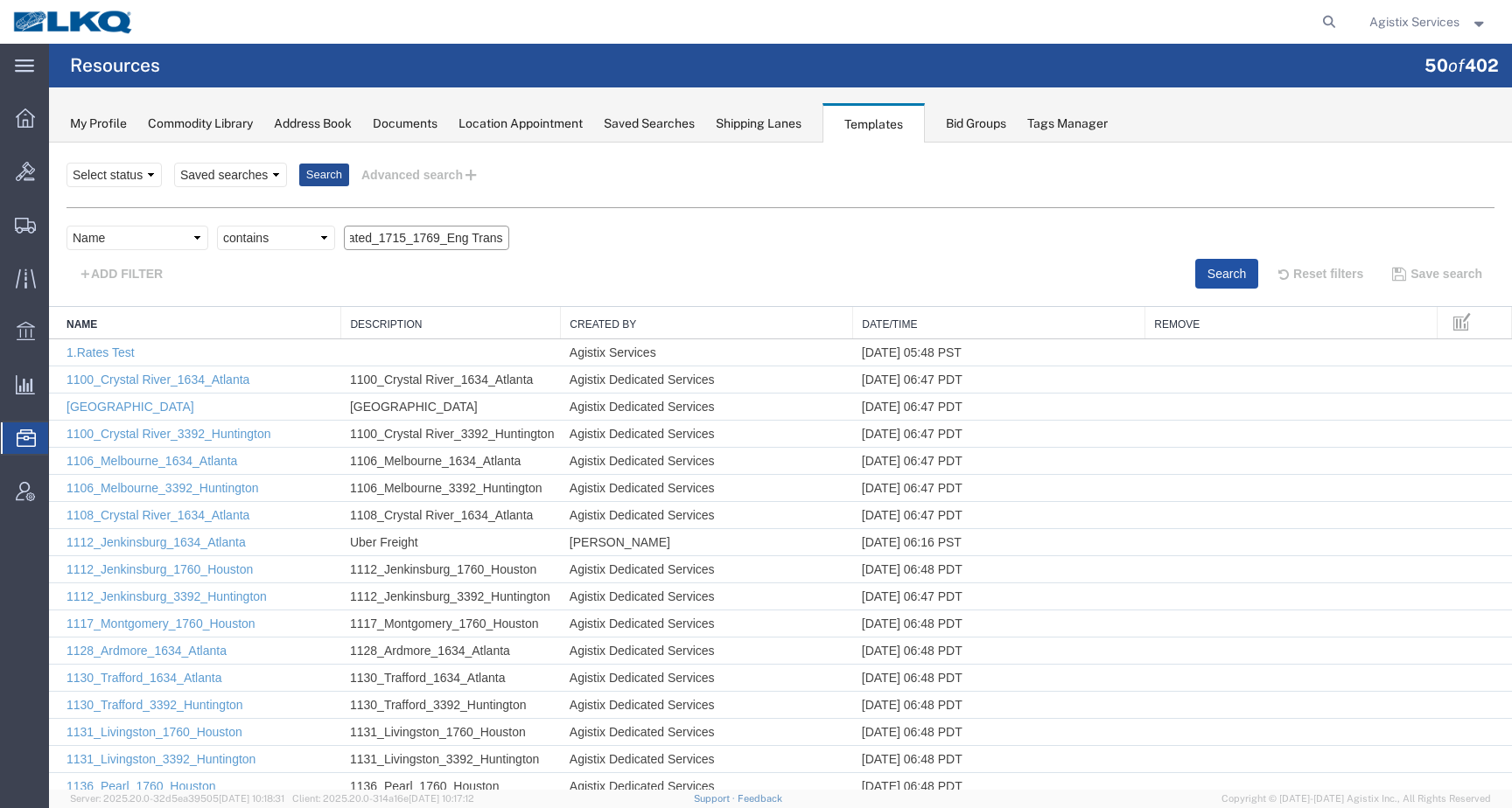
type input "Dedicated_1715_1769_Eng Trans"
click at [1199, 277] on button "Search" at bounding box center [1226, 274] width 63 height 30
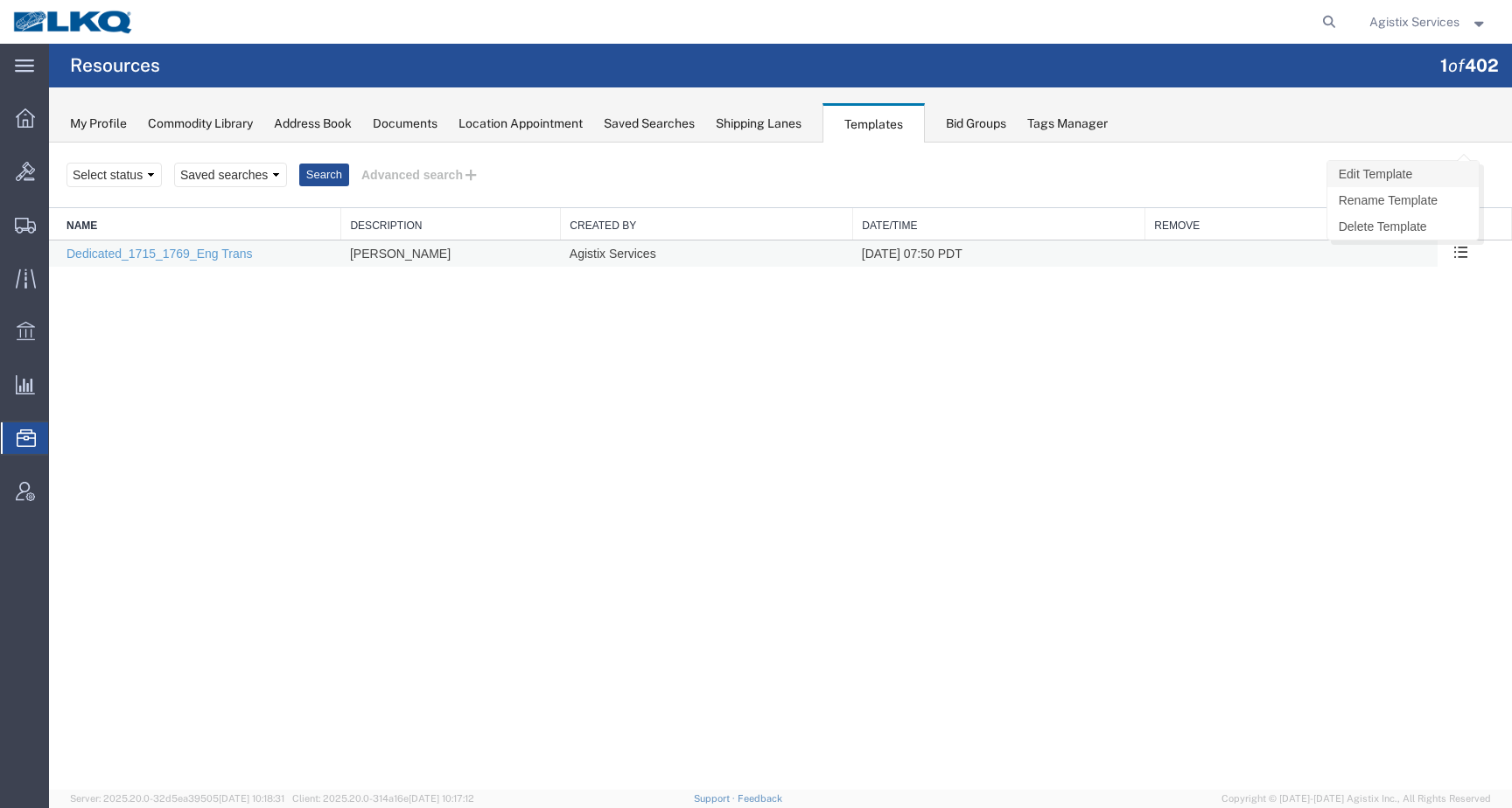
click at [1429, 172] on link "Edit Template" at bounding box center [1402, 173] width 151 height 26
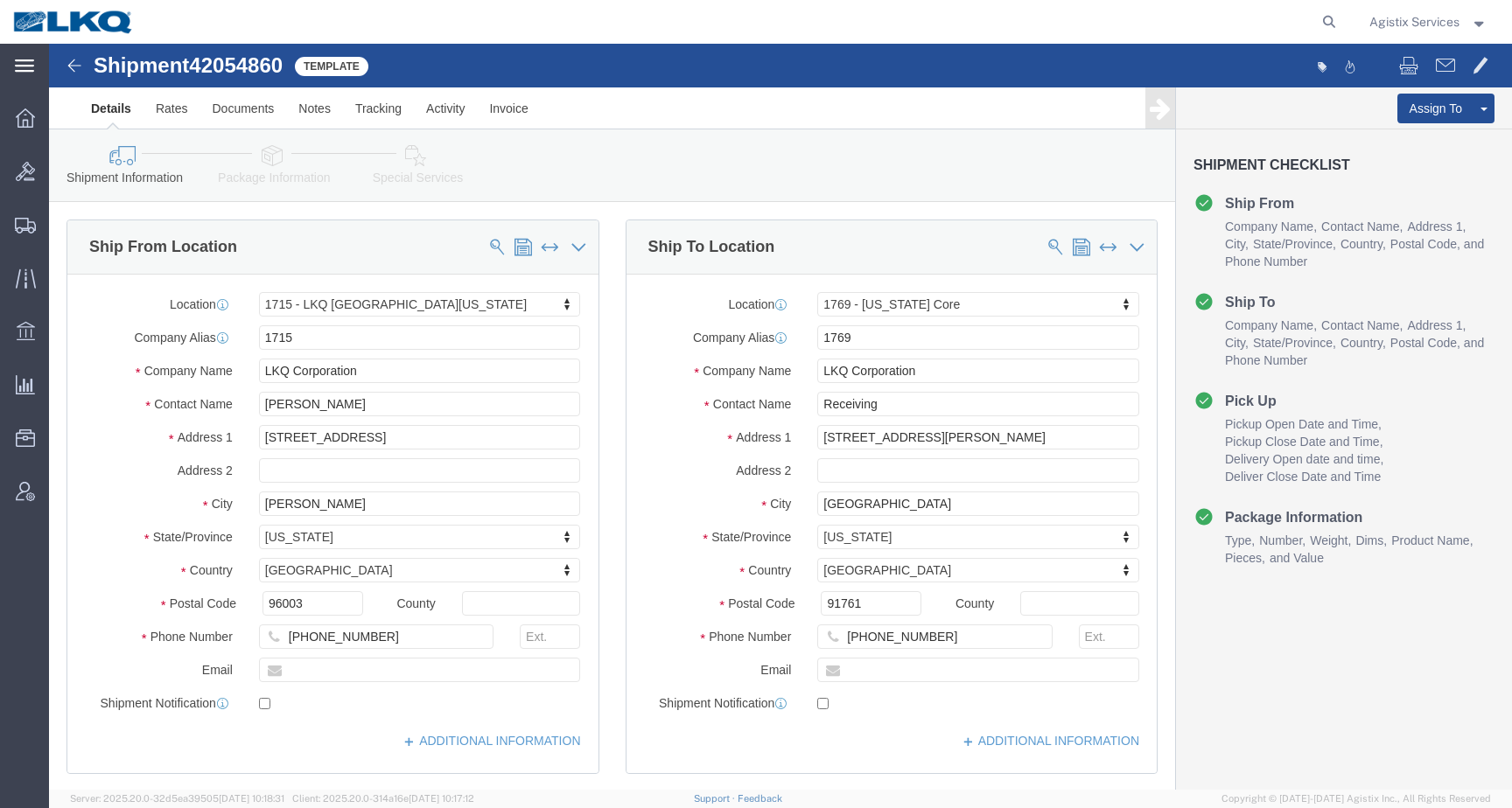
click h1 "Shipment 42054860"
select select "27600"
select select "28716"
click at [99, 30] on img at bounding box center [74, 21] width 123 height 26
